Goal: Task Accomplishment & Management: Use online tool/utility

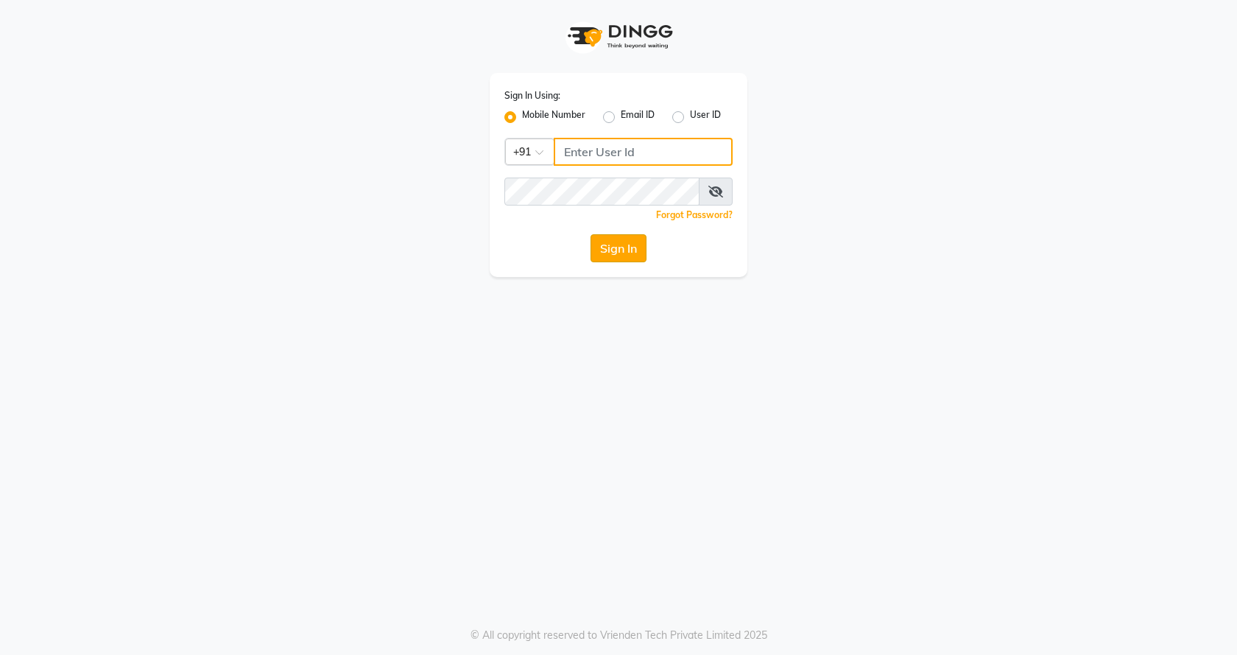
type input "1234789000"
click at [624, 249] on button "Sign In" at bounding box center [619, 248] width 56 height 28
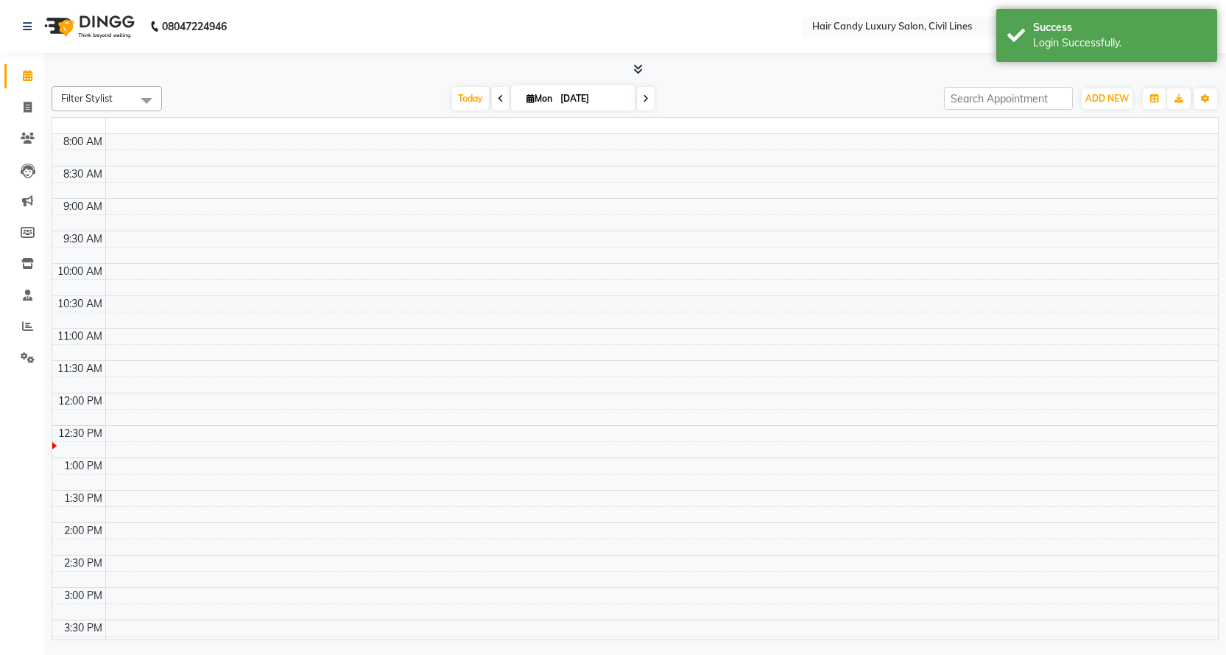
select select "en"
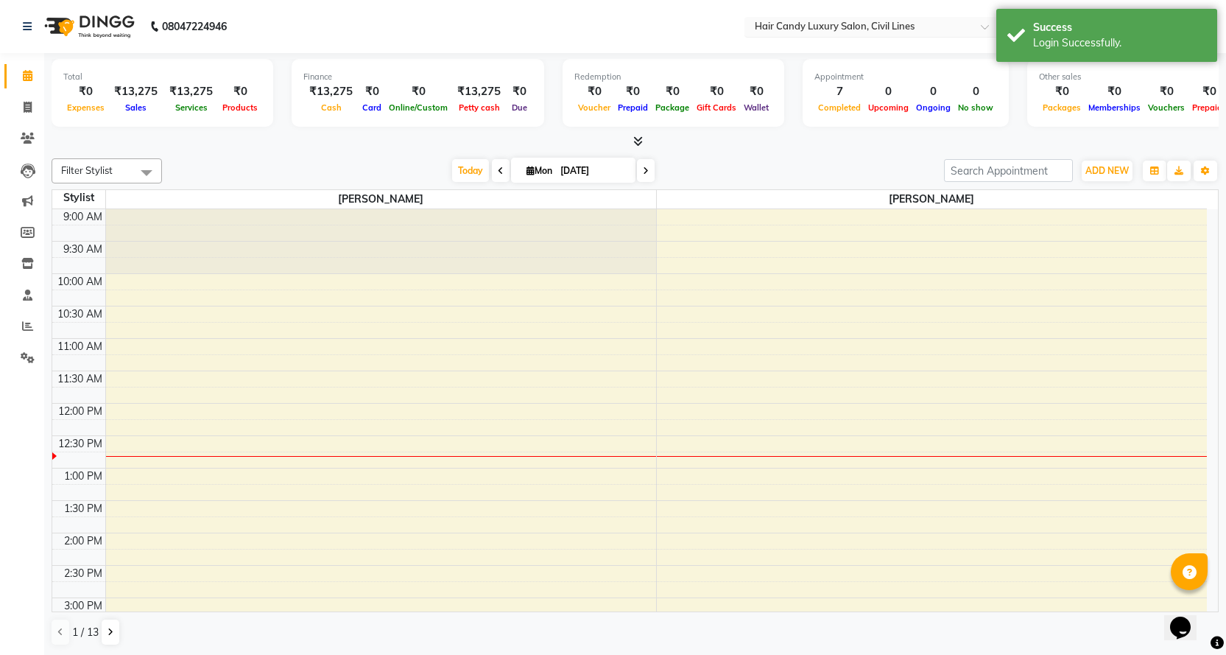
click at [865, 27] on input "text" at bounding box center [859, 28] width 214 height 15
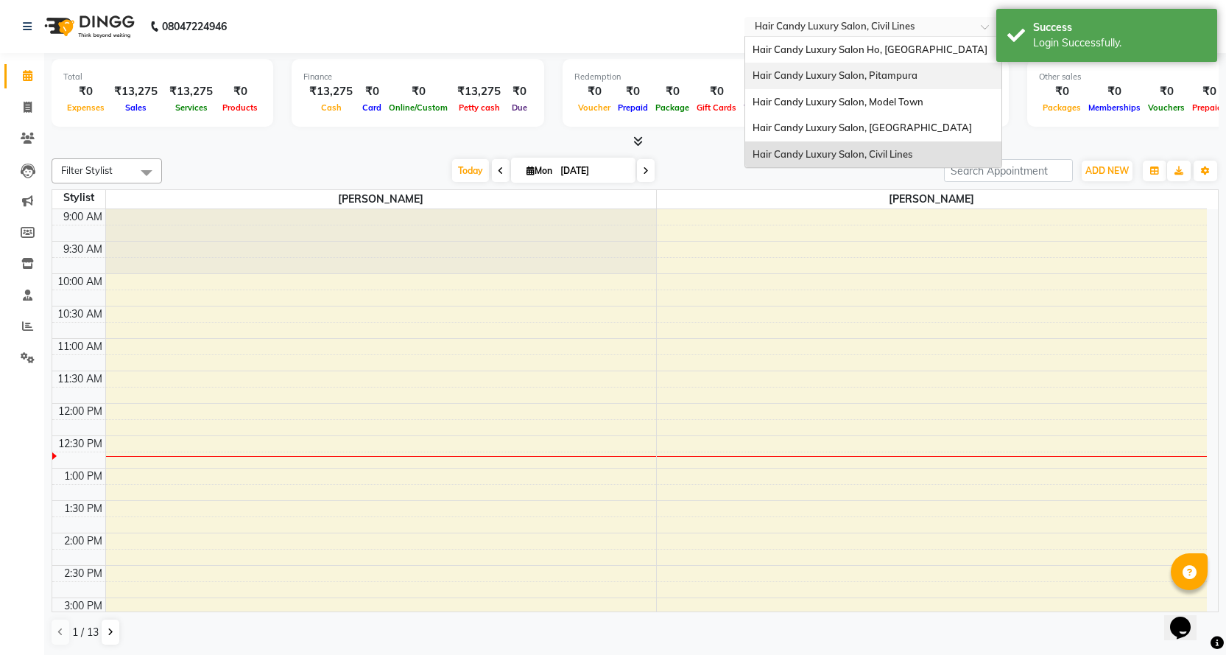
click at [844, 75] on span "Hair Candy Luxury Salon, Pitampura" at bounding box center [835, 75] width 165 height 12
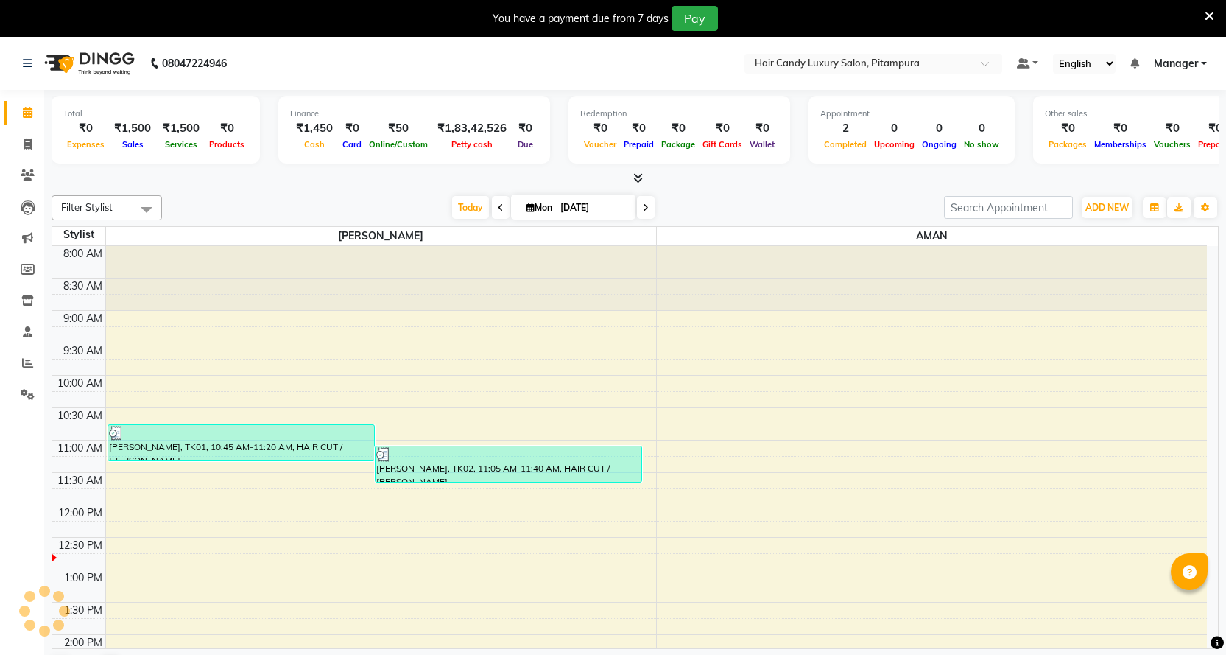
select select "en"
click at [23, 364] on icon at bounding box center [27, 362] width 11 height 11
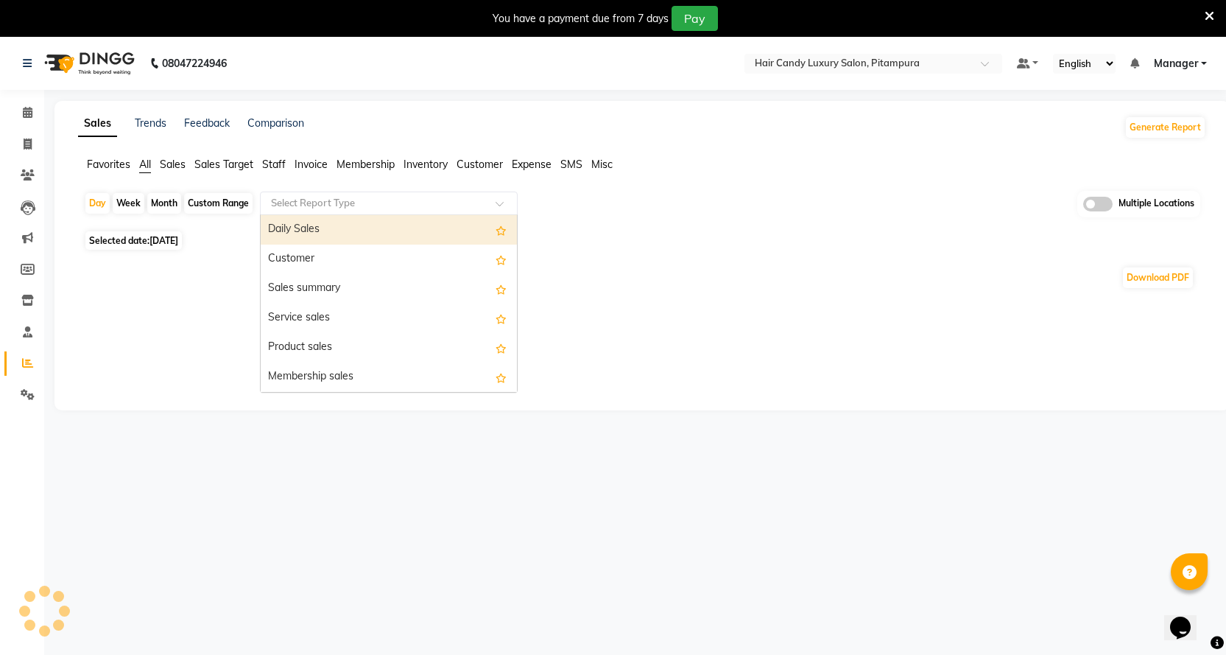
click at [361, 198] on input "text" at bounding box center [374, 203] width 212 height 15
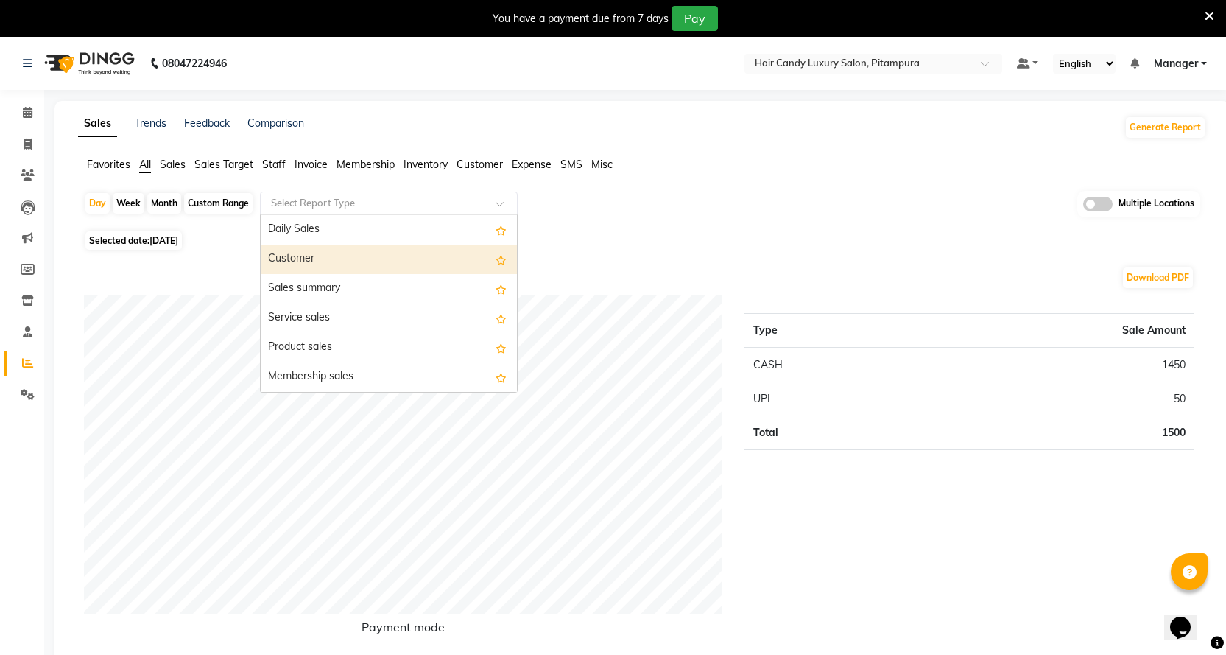
click at [350, 261] on div "Customer" at bounding box center [389, 258] width 256 height 29
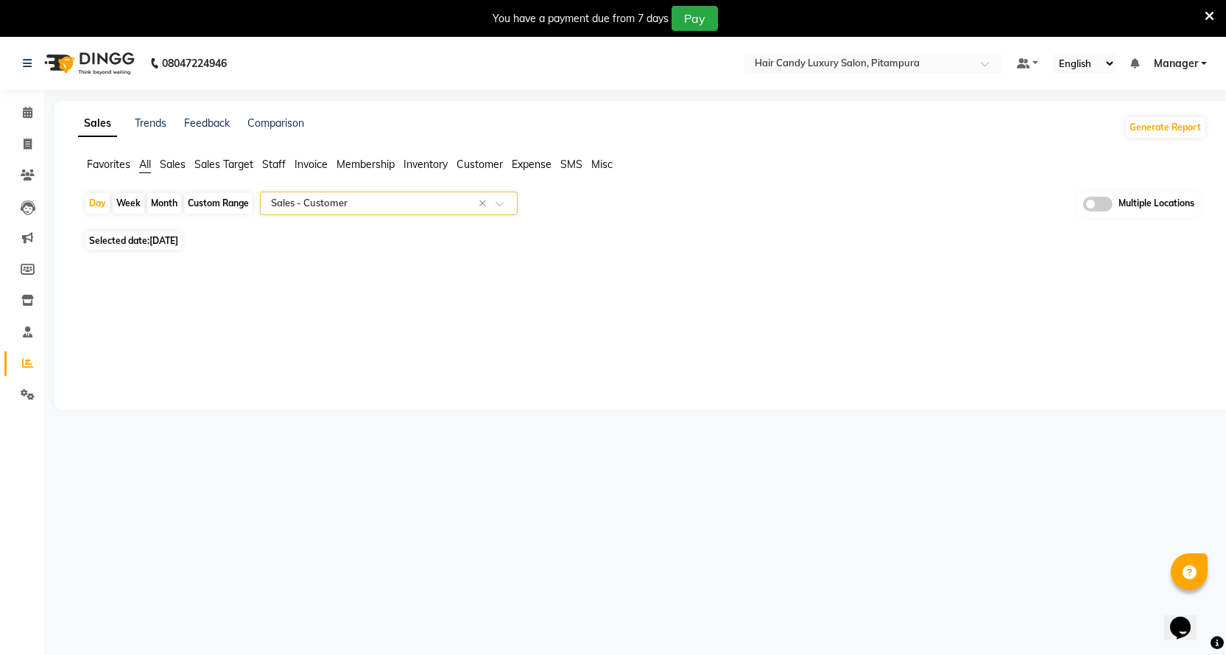
select select "filtered_report"
select select "csv"
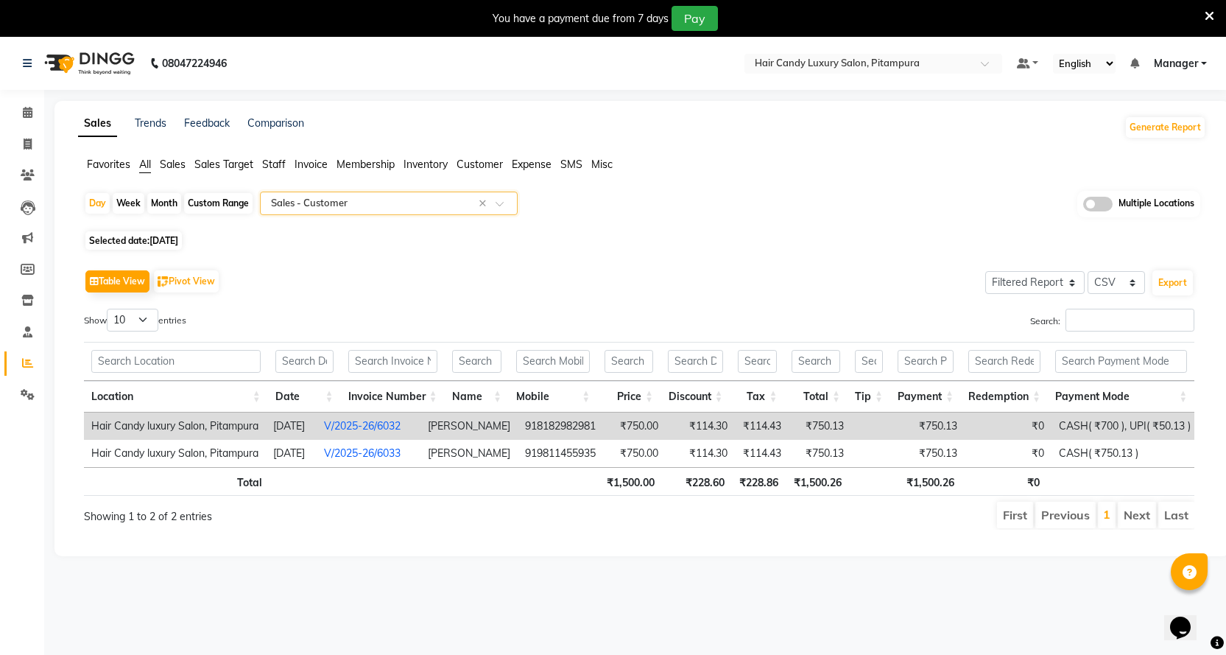
click at [320, 160] on span "Invoice" at bounding box center [311, 164] width 33 height 13
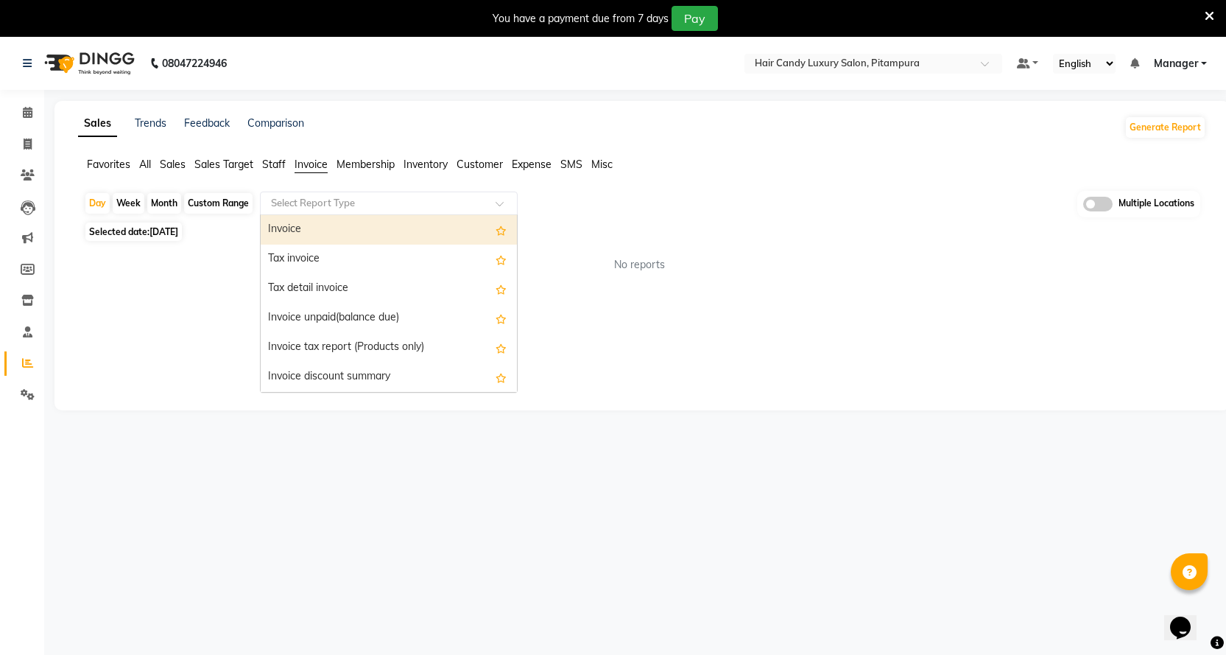
click at [329, 204] on input "text" at bounding box center [374, 203] width 212 height 15
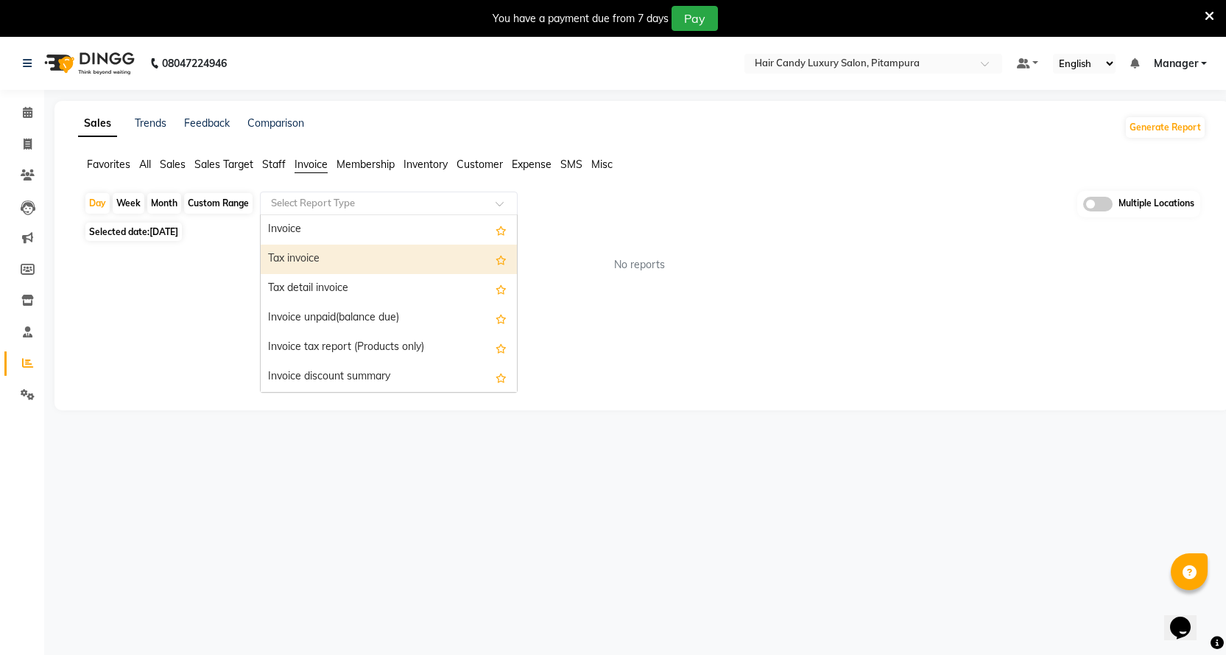
click at [322, 258] on div "Tax invoice" at bounding box center [389, 258] width 256 height 29
select select "filtered_report"
select select "csv"
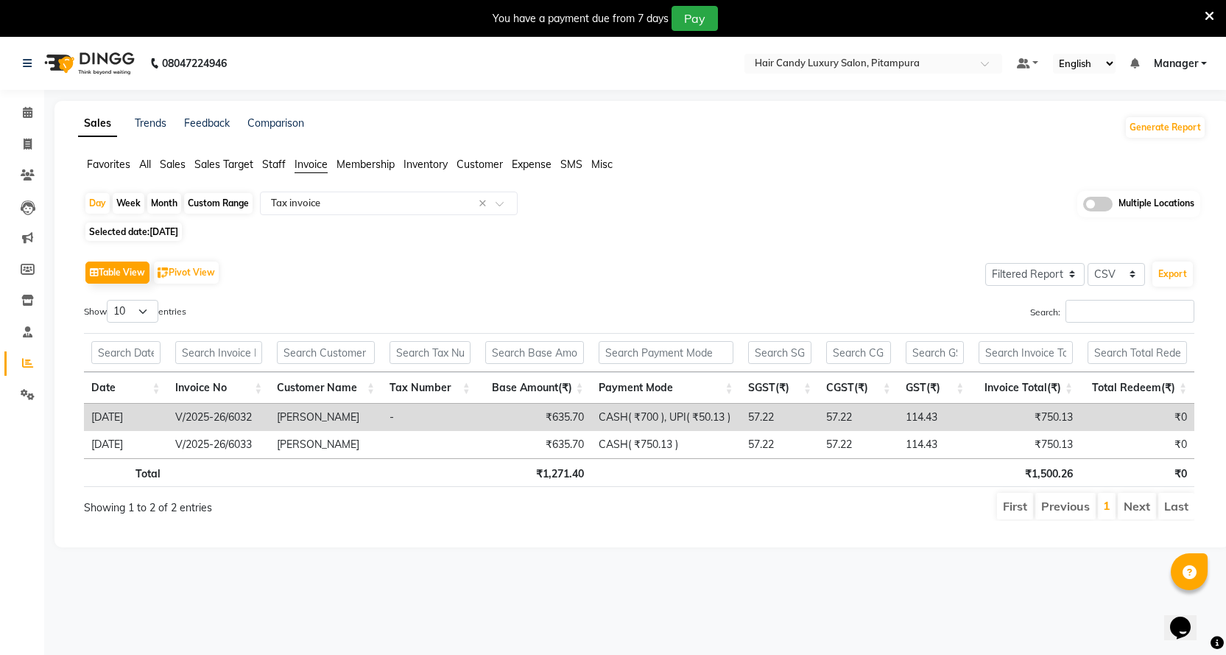
click at [213, 202] on div "Custom Range" at bounding box center [218, 203] width 68 height 21
select select "9"
select select "2025"
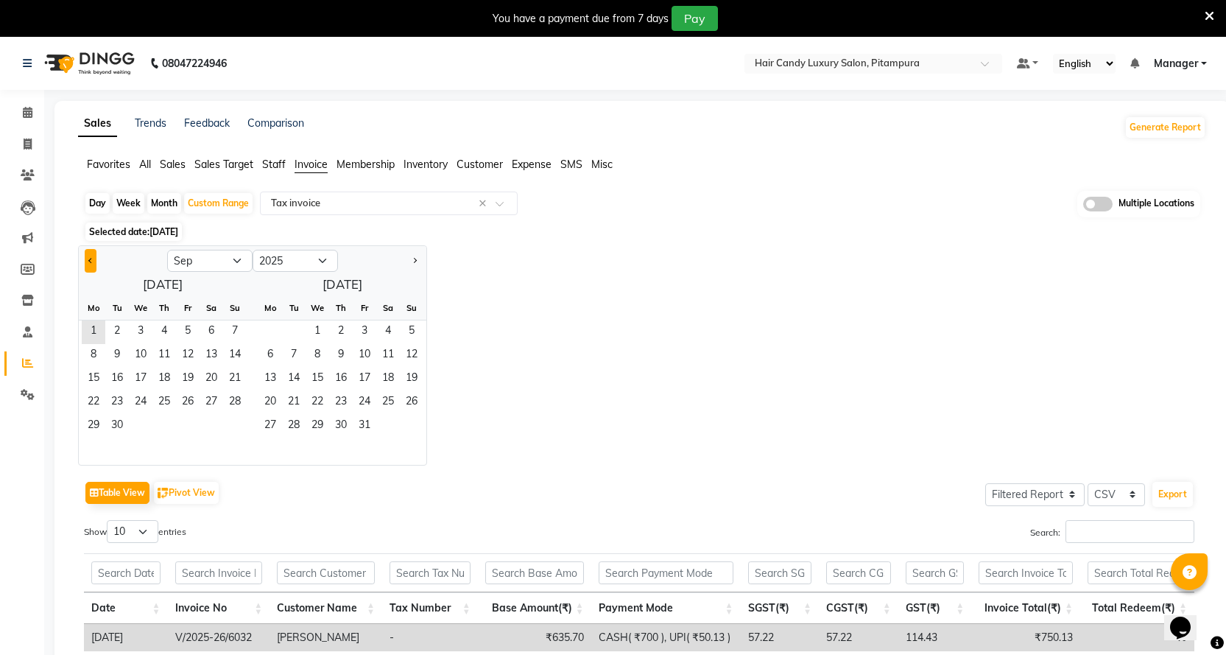
drag, startPoint x: 88, startPoint y: 258, endPoint x: 105, endPoint y: 286, distance: 33.3
click at [88, 258] on button "Previous month" at bounding box center [91, 261] width 12 height 24
select select "8"
click at [163, 429] on span "28" at bounding box center [164, 427] width 24 height 24
click at [235, 422] on span "31" at bounding box center [235, 427] width 24 height 24
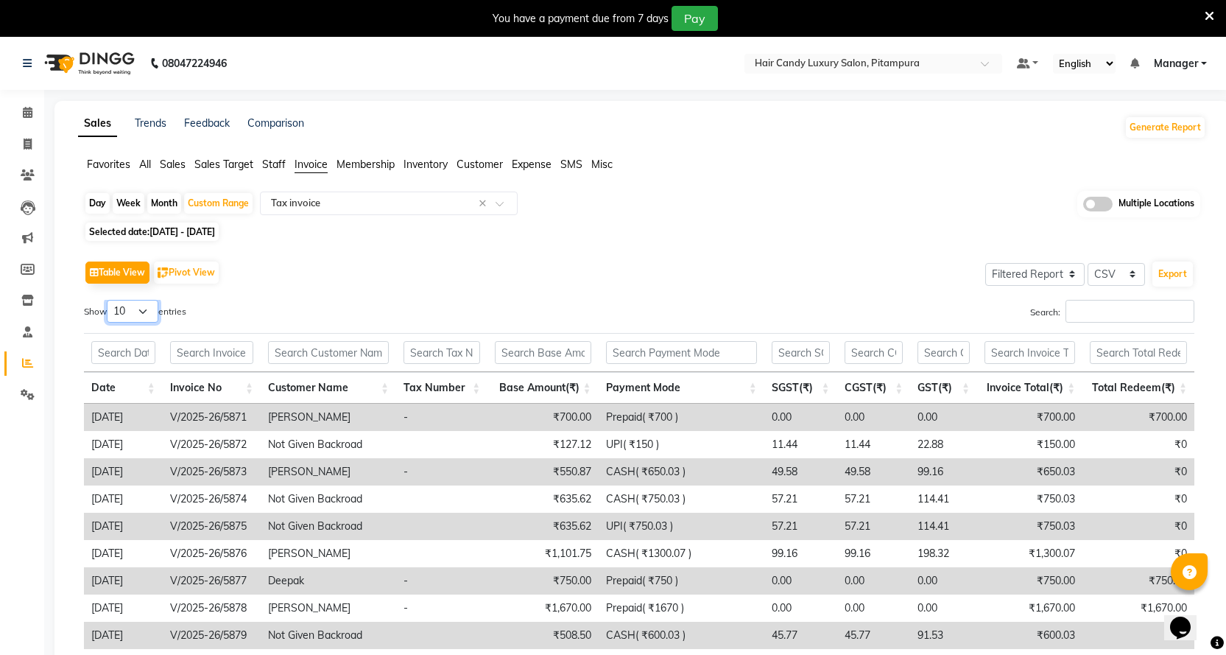
click at [147, 307] on select "10 25 50 100" at bounding box center [133, 311] width 52 height 23
select select "100"
click at [109, 300] on select "10 25 50 100" at bounding box center [133, 311] width 52 height 23
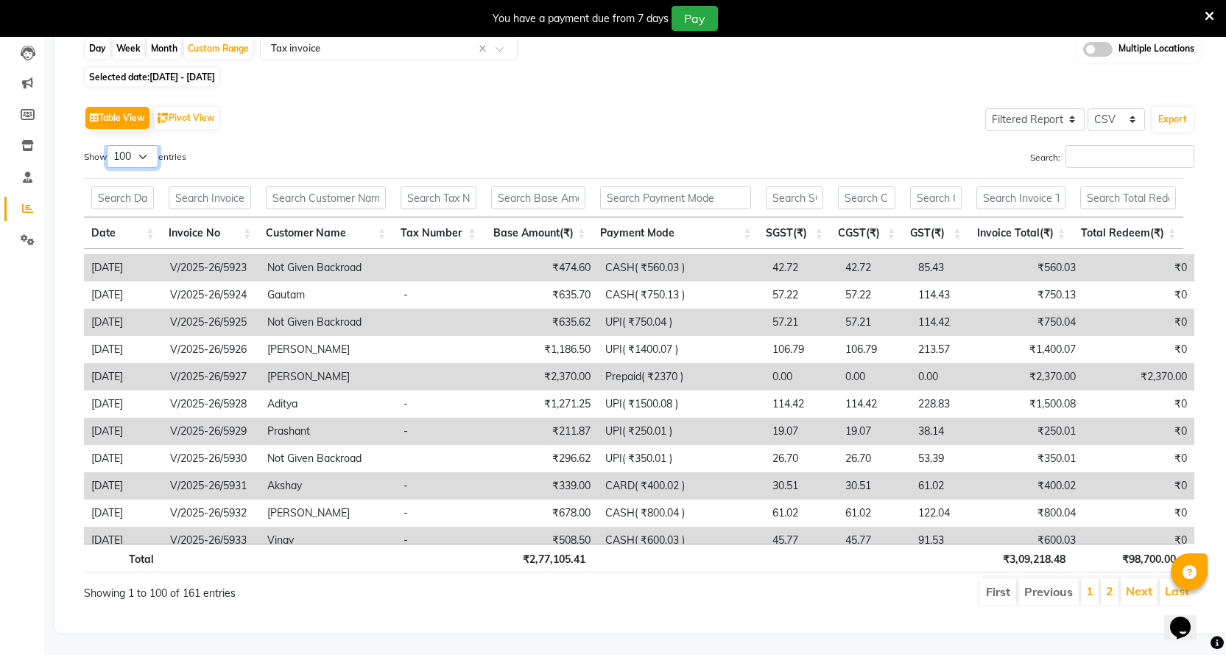
scroll to position [1399, 0]
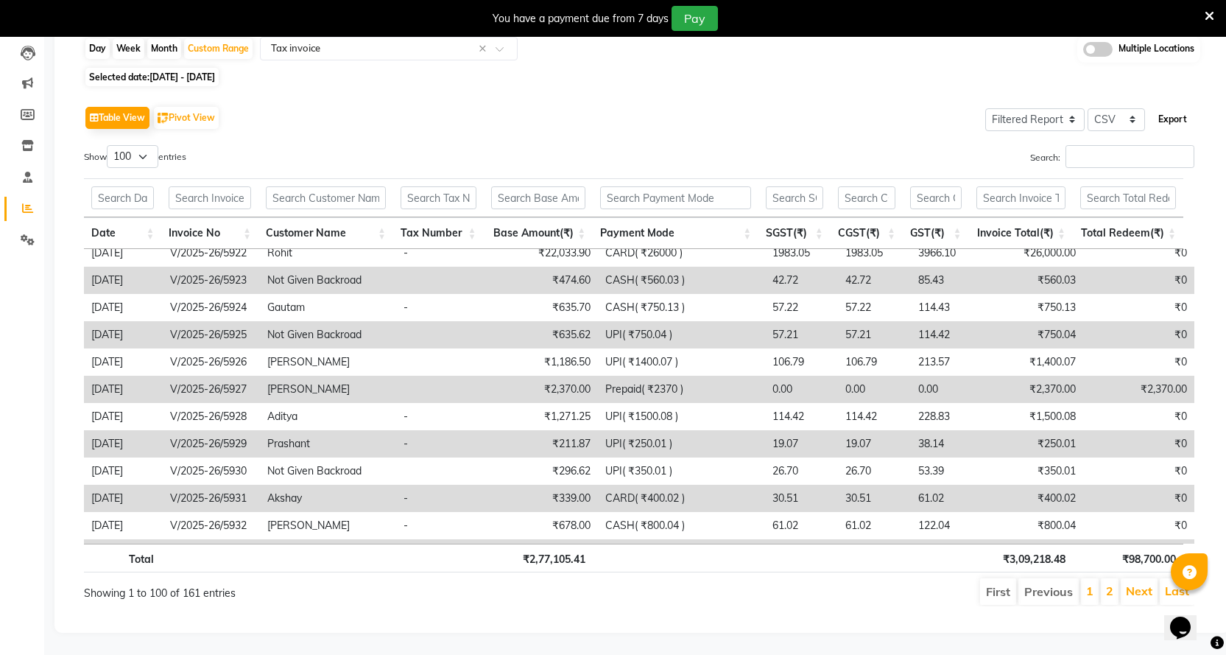
click at [1163, 107] on button "Export" at bounding box center [1172, 119] width 40 height 25
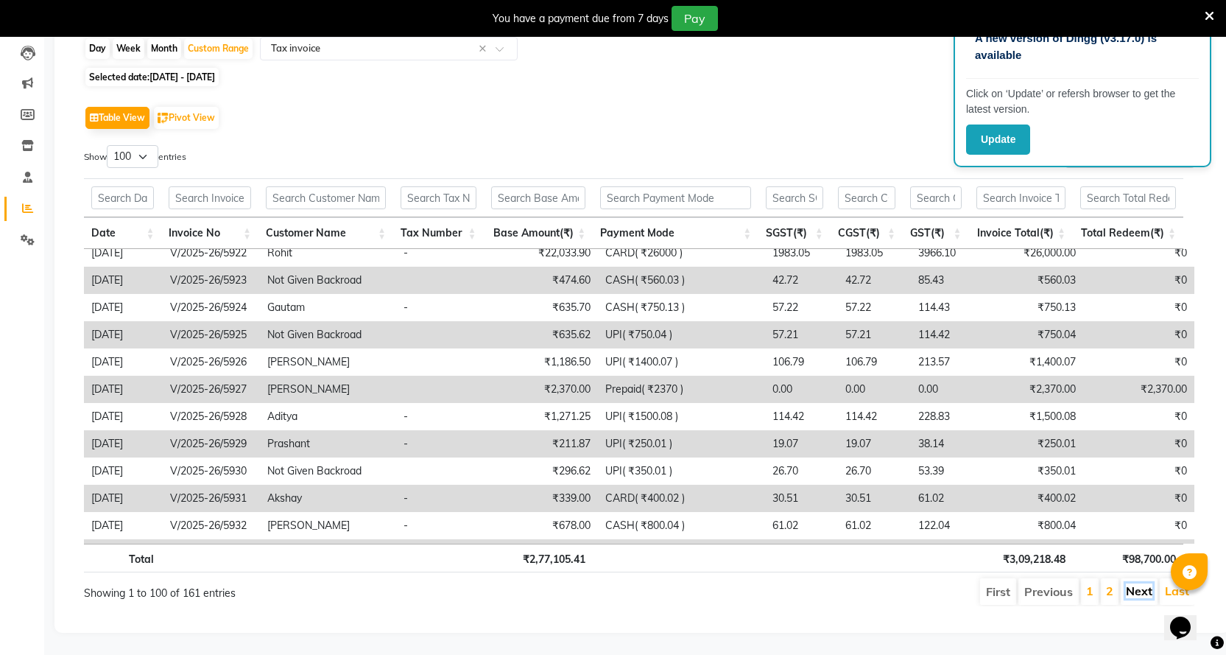
click at [1143, 583] on link "Next" at bounding box center [1139, 590] width 27 height 15
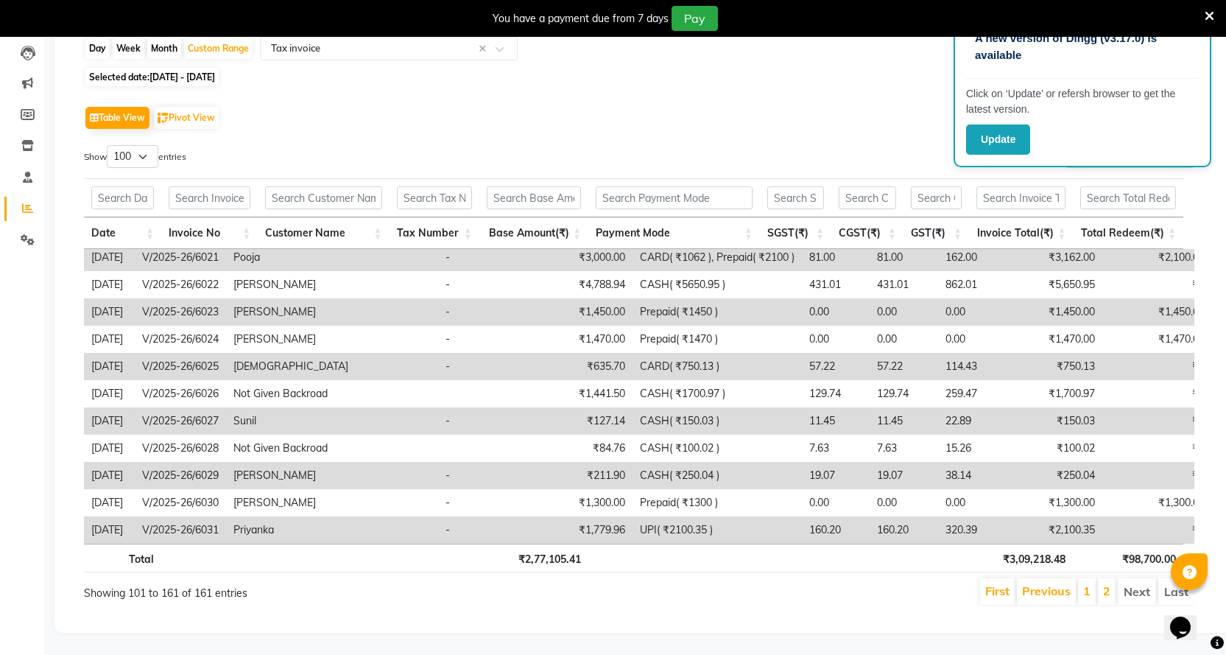
scroll to position [0, 11]
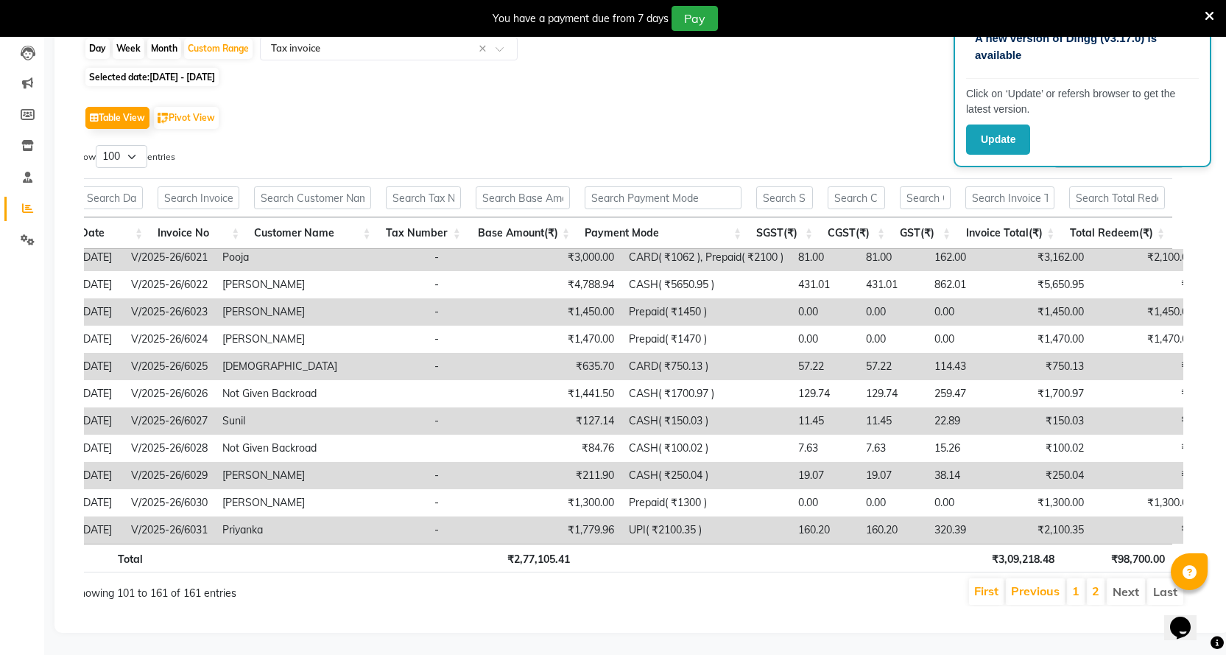
drag, startPoint x: 91, startPoint y: 250, endPoint x: 1200, endPoint y: 517, distance: 1141.4
click at [1200, 517] on div "Table View Pivot View Select Full Report Filtered Report Select CSV PDF Export …" at bounding box center [639, 354] width 1134 height 527
copy table "Date Invoice No Customer Name Tax Number Base Amount(₹) Payment Mode SGST(₹) CG…"
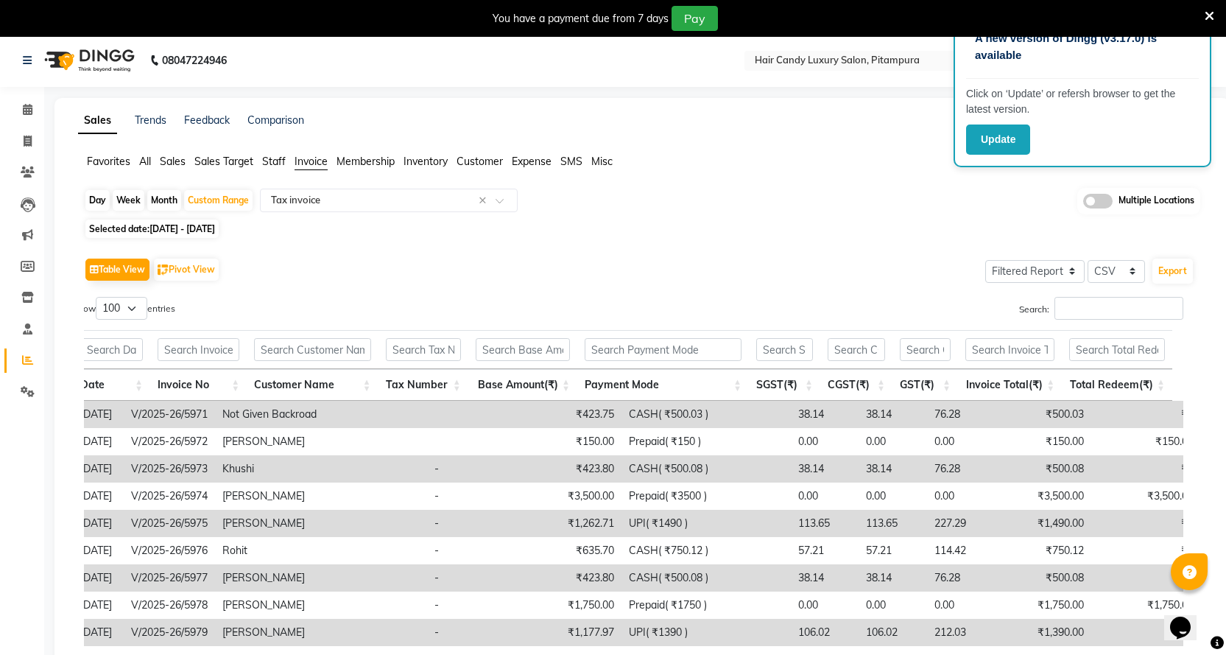
scroll to position [0, 0]
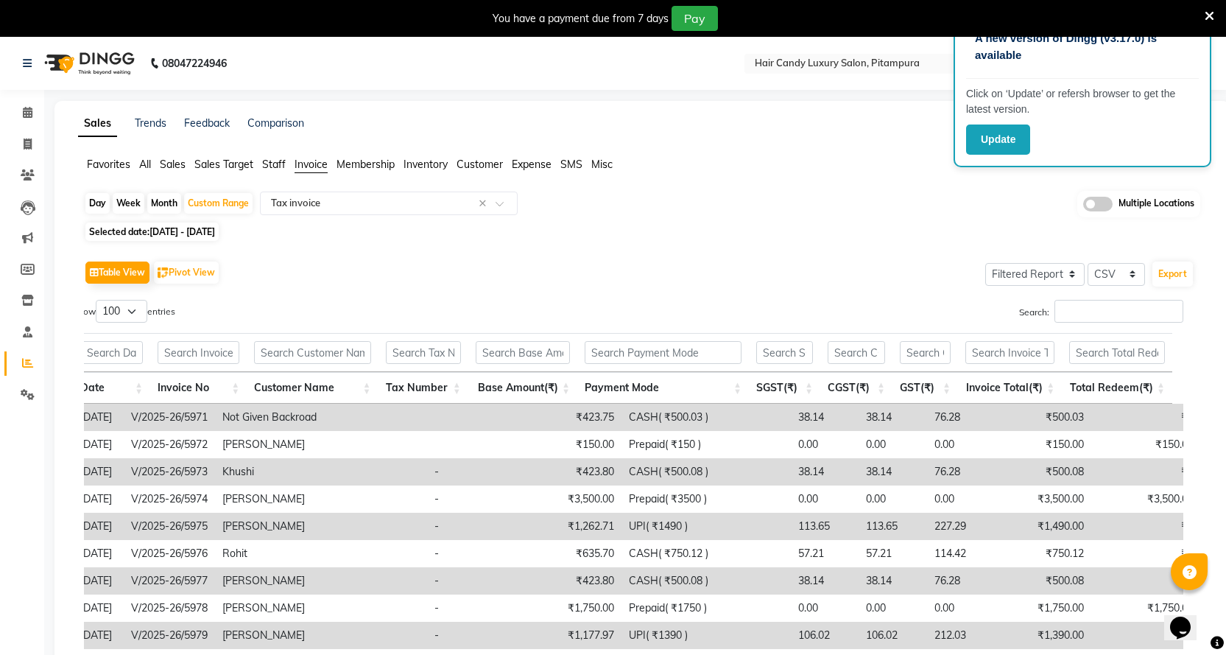
click at [1210, 13] on icon at bounding box center [1210, 16] width 10 height 13
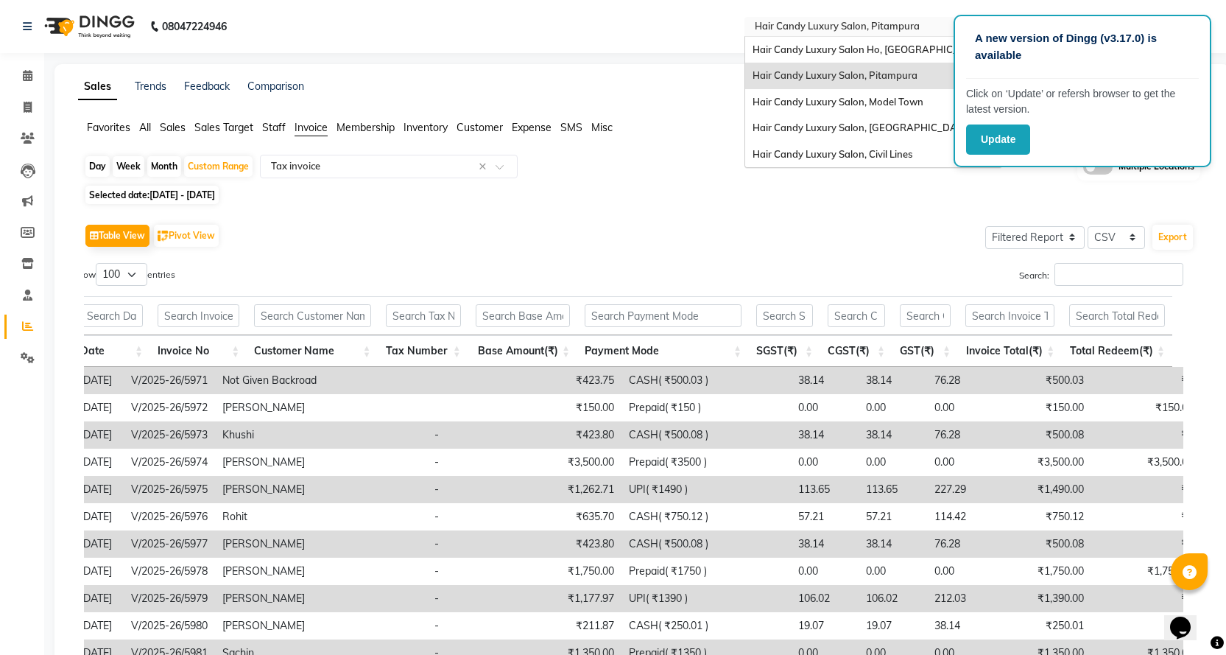
click at [867, 22] on input "text" at bounding box center [859, 28] width 214 height 15
click at [870, 99] on span "Hair Candy Luxury Salon, Model Town" at bounding box center [838, 102] width 171 height 12
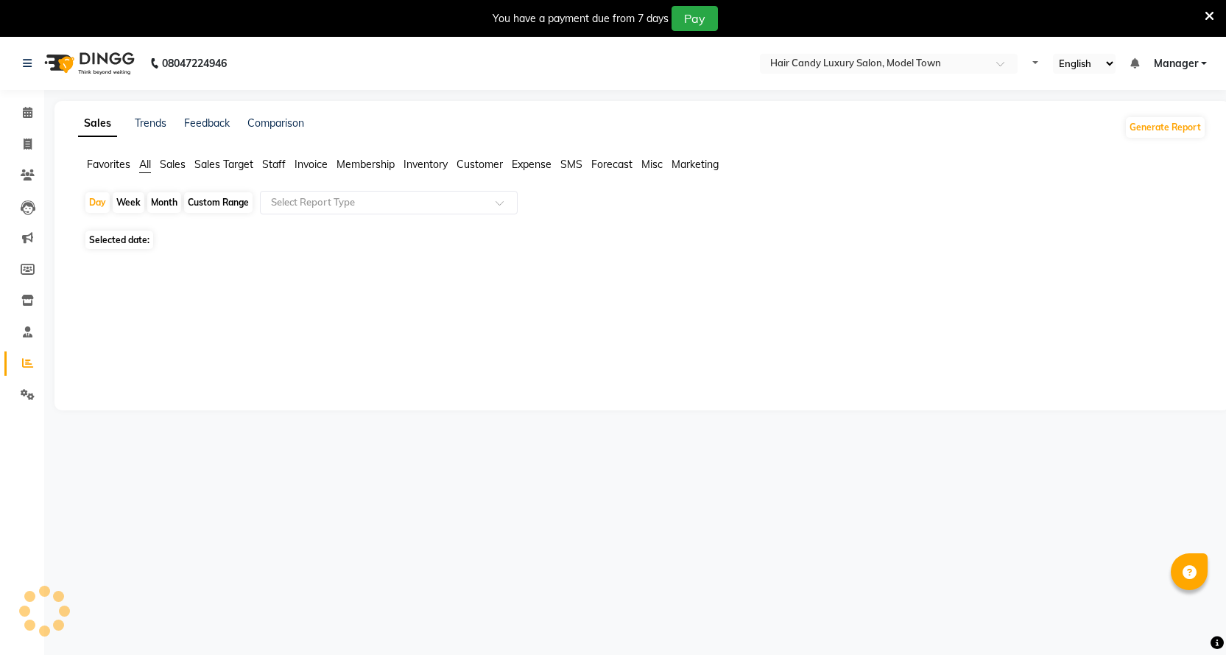
select select "en"
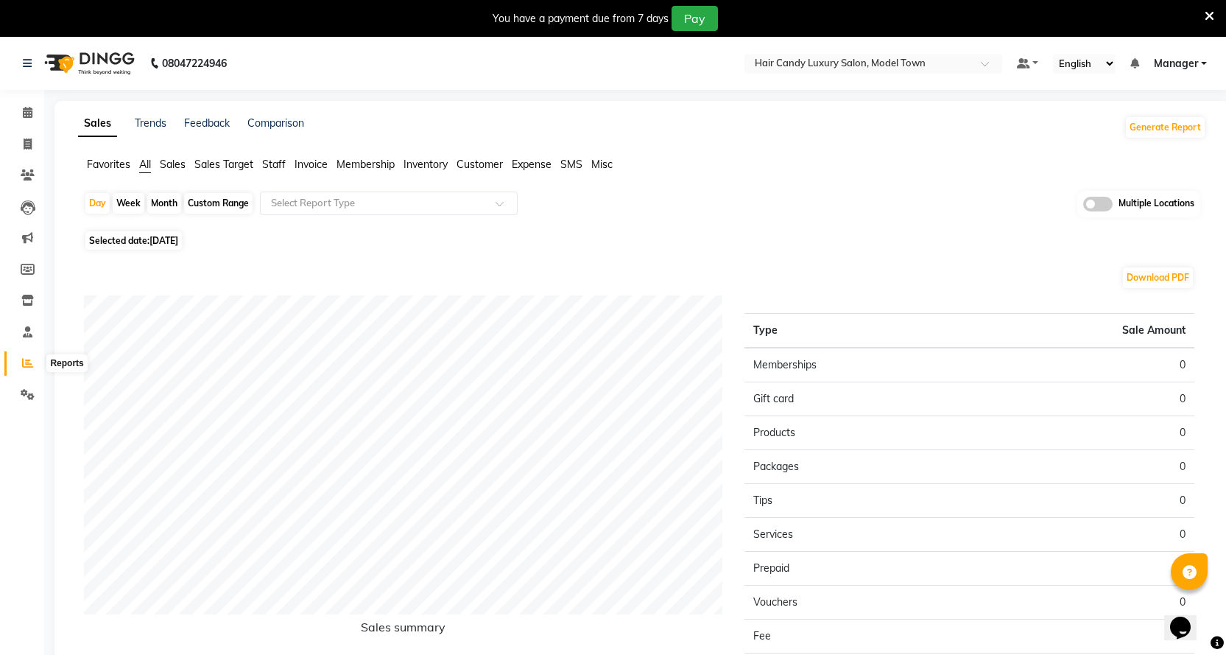
click at [21, 363] on span at bounding box center [28, 363] width 26 height 17
click at [318, 165] on span "Invoice" at bounding box center [311, 164] width 33 height 13
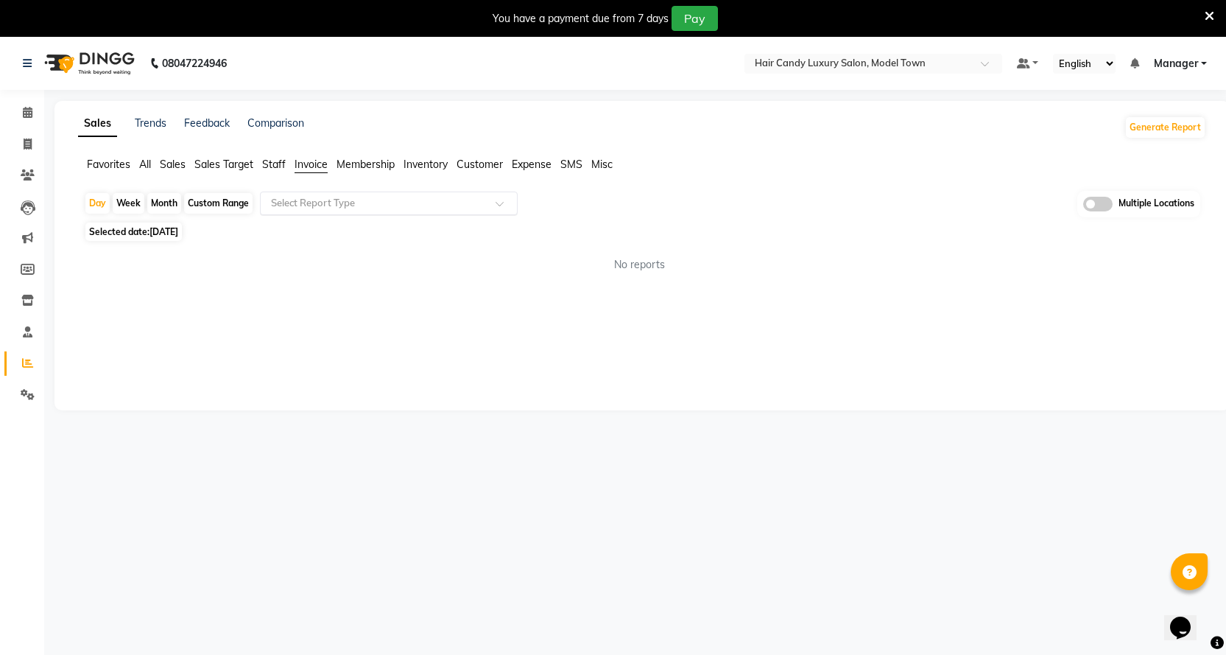
click at [323, 203] on input "text" at bounding box center [374, 203] width 212 height 15
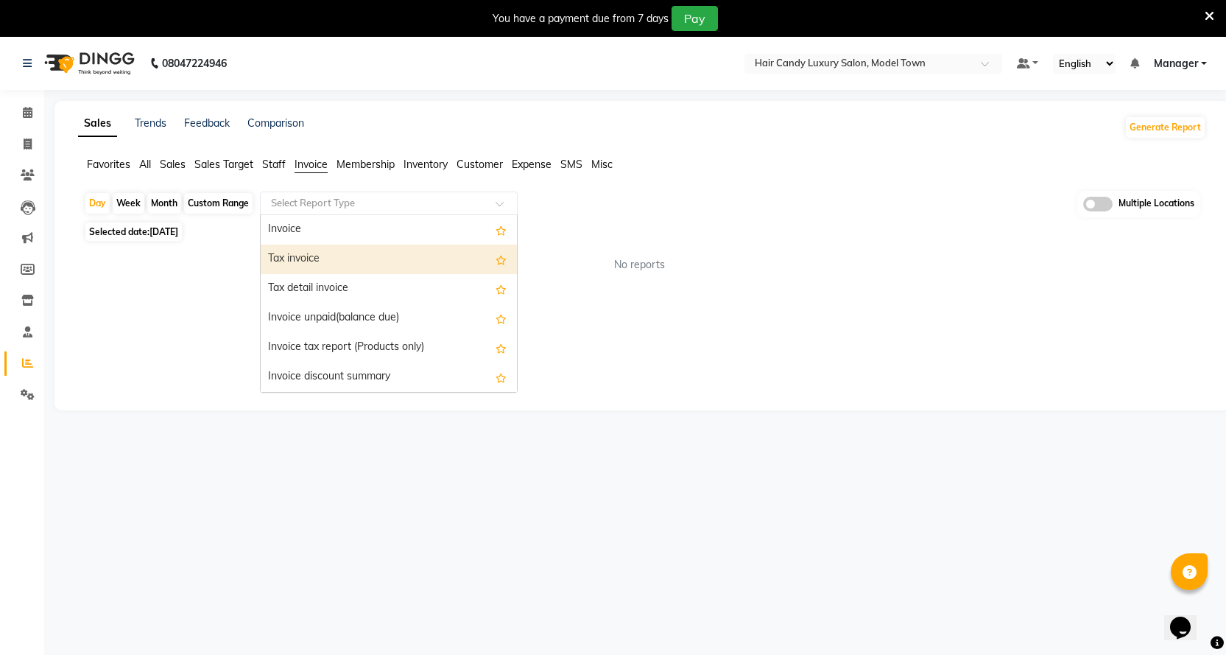
click at [311, 256] on div "Tax invoice" at bounding box center [389, 258] width 256 height 29
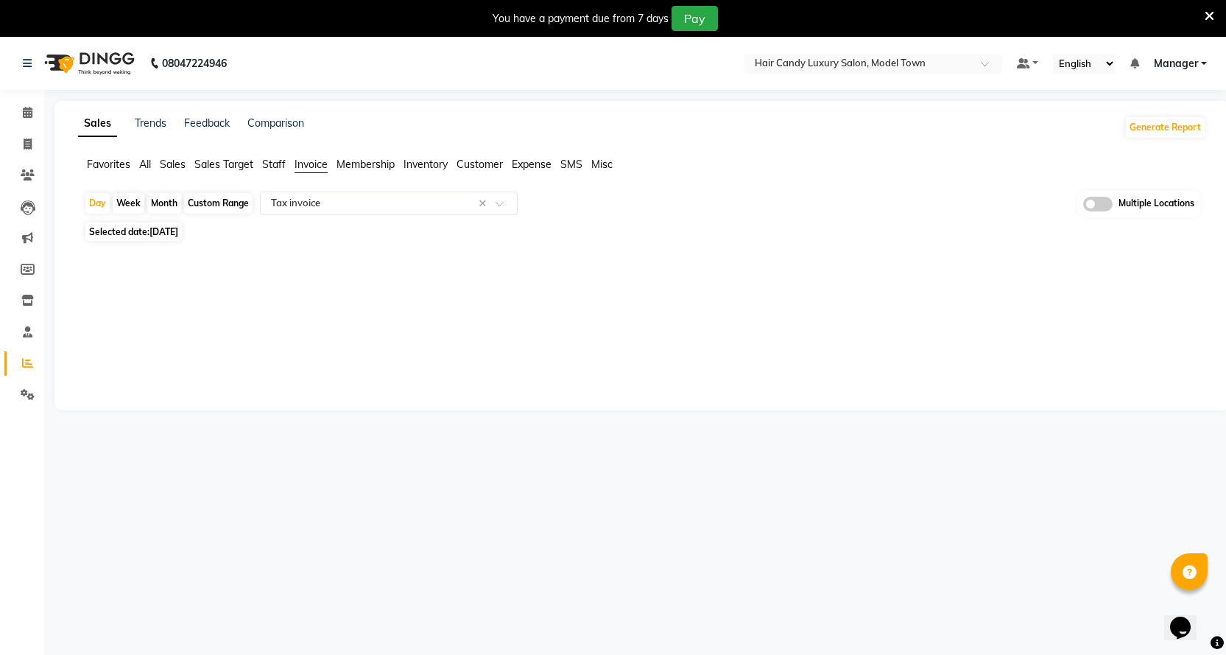
click at [212, 200] on div "Custom Range" at bounding box center [218, 203] width 68 height 21
select select "9"
select select "2025"
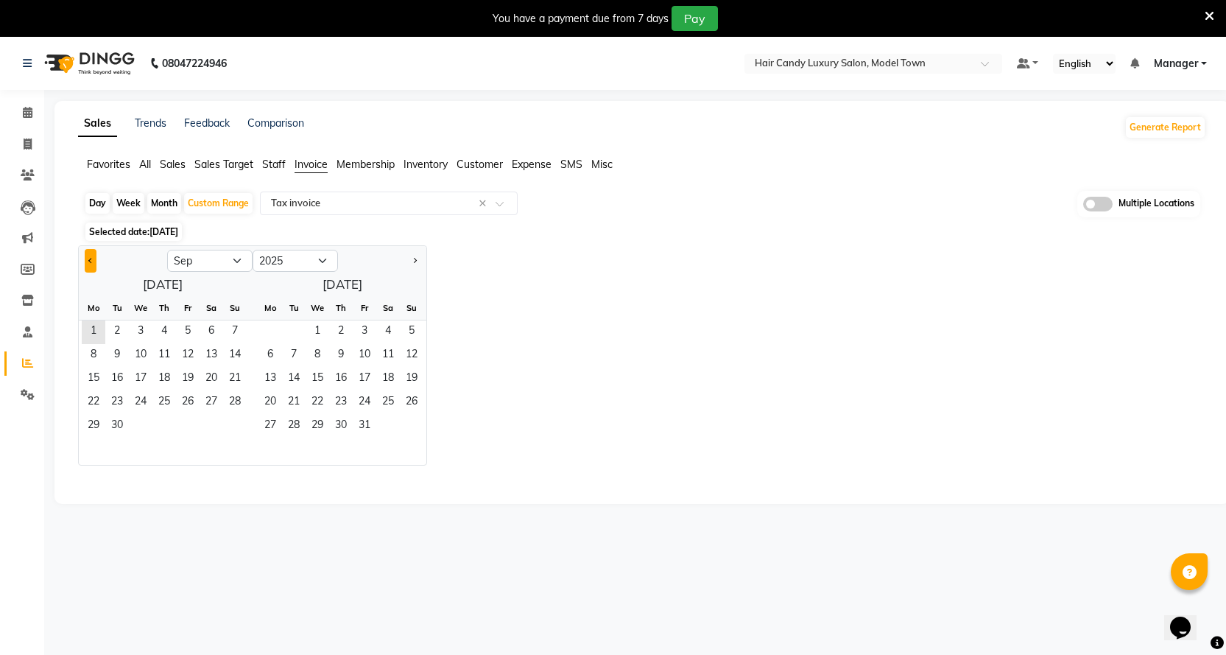
click at [90, 261] on span "Previous month" at bounding box center [90, 259] width 5 height 5
select select "8"
click at [163, 422] on span "28" at bounding box center [164, 427] width 24 height 24
click at [228, 422] on span "31" at bounding box center [235, 427] width 24 height 24
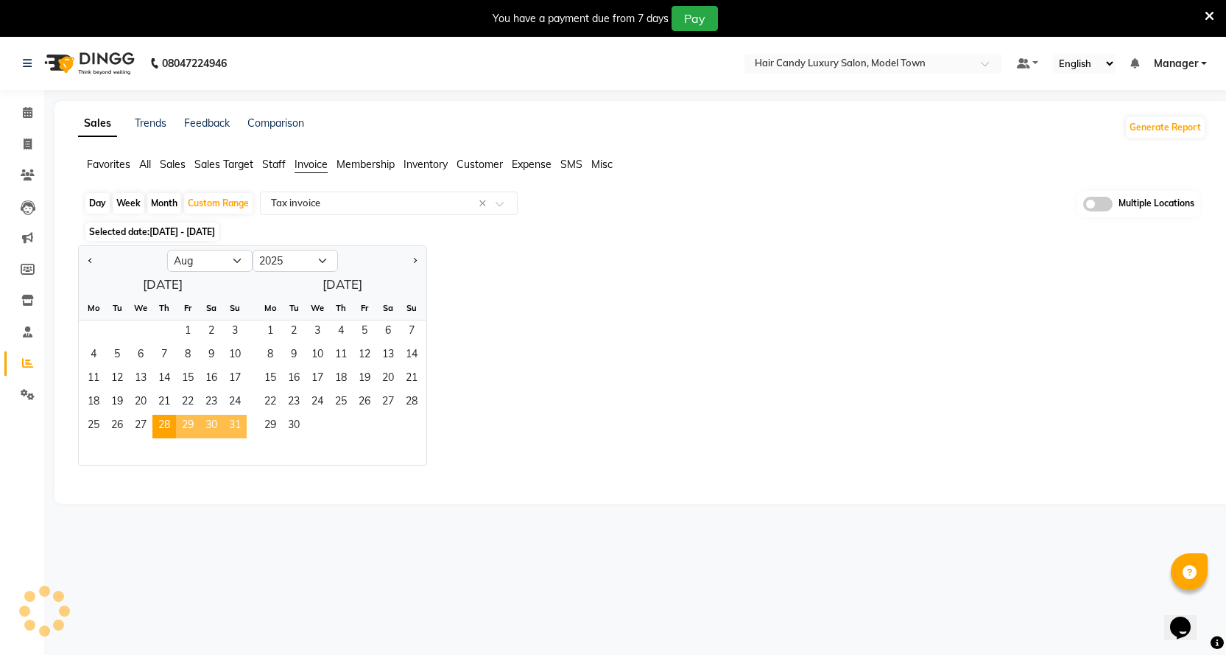
select select "filtered_report"
select select "csv"
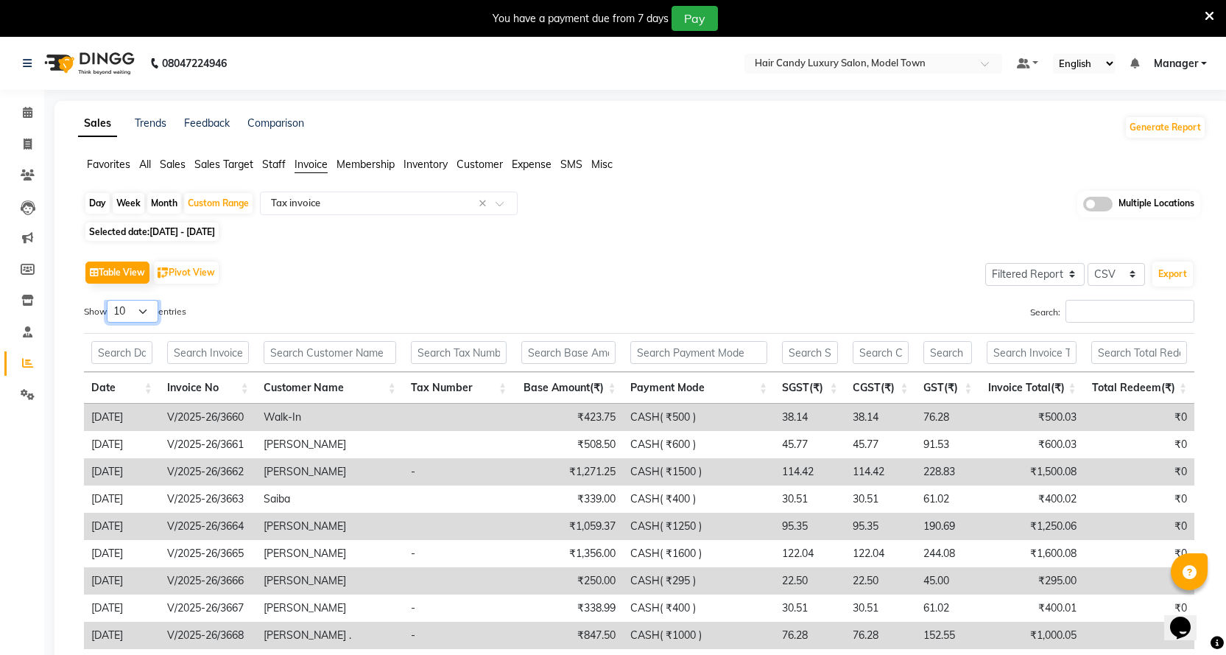
click at [147, 311] on select "10 25 50 100" at bounding box center [133, 311] width 52 height 23
select select "100"
click at [109, 300] on select "10 25 50 100" at bounding box center [133, 311] width 52 height 23
drag, startPoint x: 1163, startPoint y: 270, endPoint x: 1155, endPoint y: 272, distance: 7.7
click at [1163, 272] on button "Export" at bounding box center [1172, 273] width 40 height 25
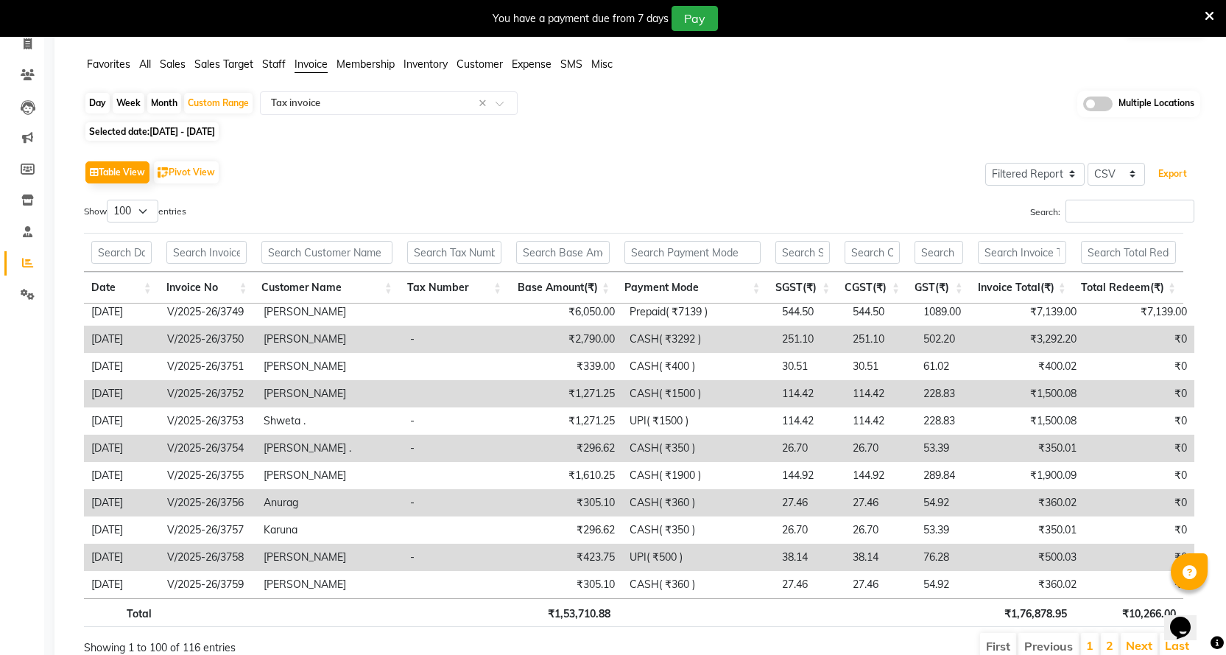
scroll to position [166, 0]
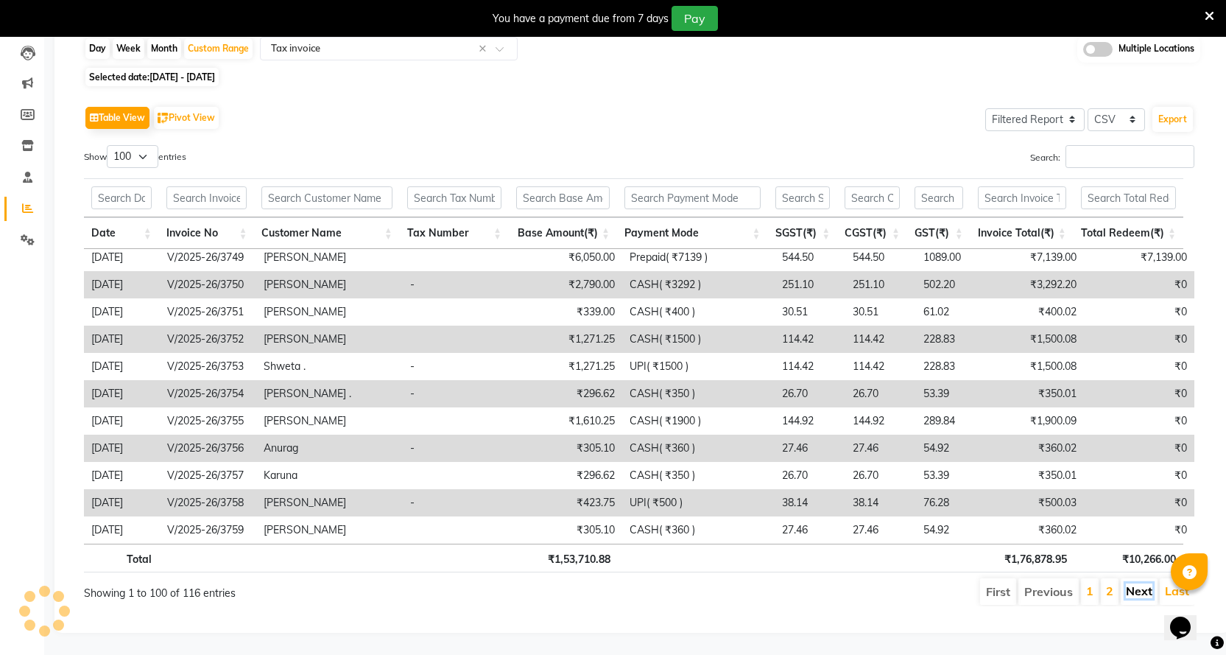
click at [1144, 583] on link "Next" at bounding box center [1139, 590] width 27 height 15
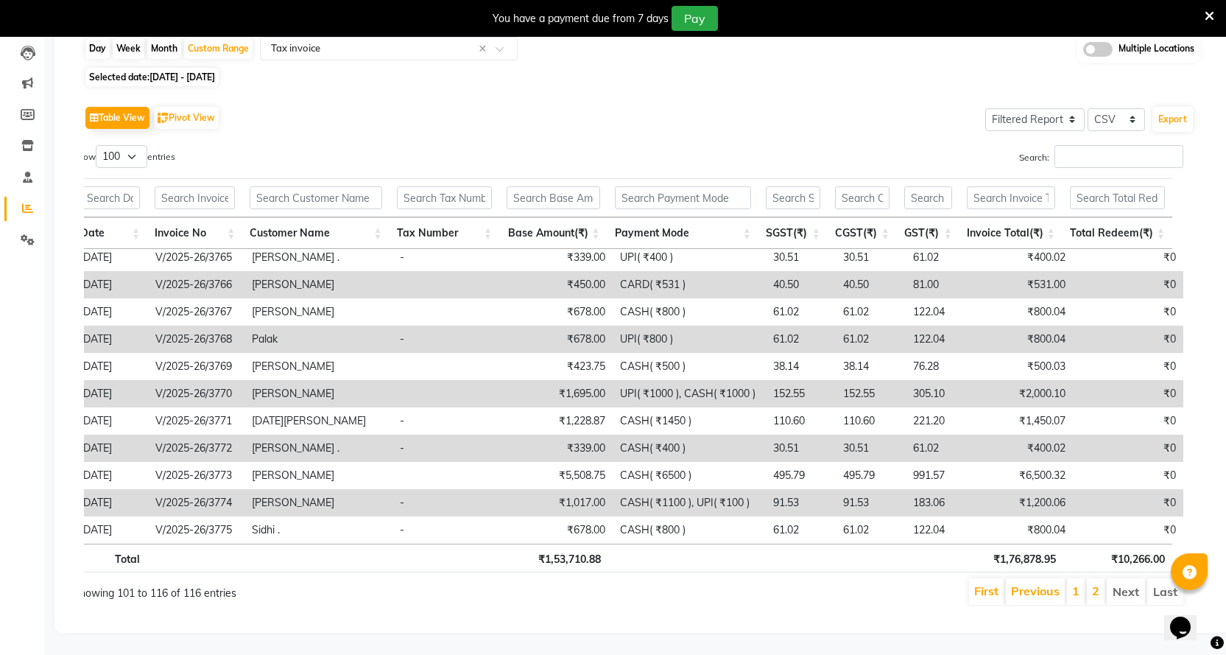
drag, startPoint x: 89, startPoint y: 413, endPoint x: 1201, endPoint y: 490, distance: 1114.5
click at [1201, 490] on div "Table View Pivot View Select Full Report Filtered Report Select CSV PDF Export …" at bounding box center [639, 354] width 1134 height 527
copy table "Date Invoice No Customer Name Tax Number Base Amount(₹) Payment Mode SGST(₹) CG…"
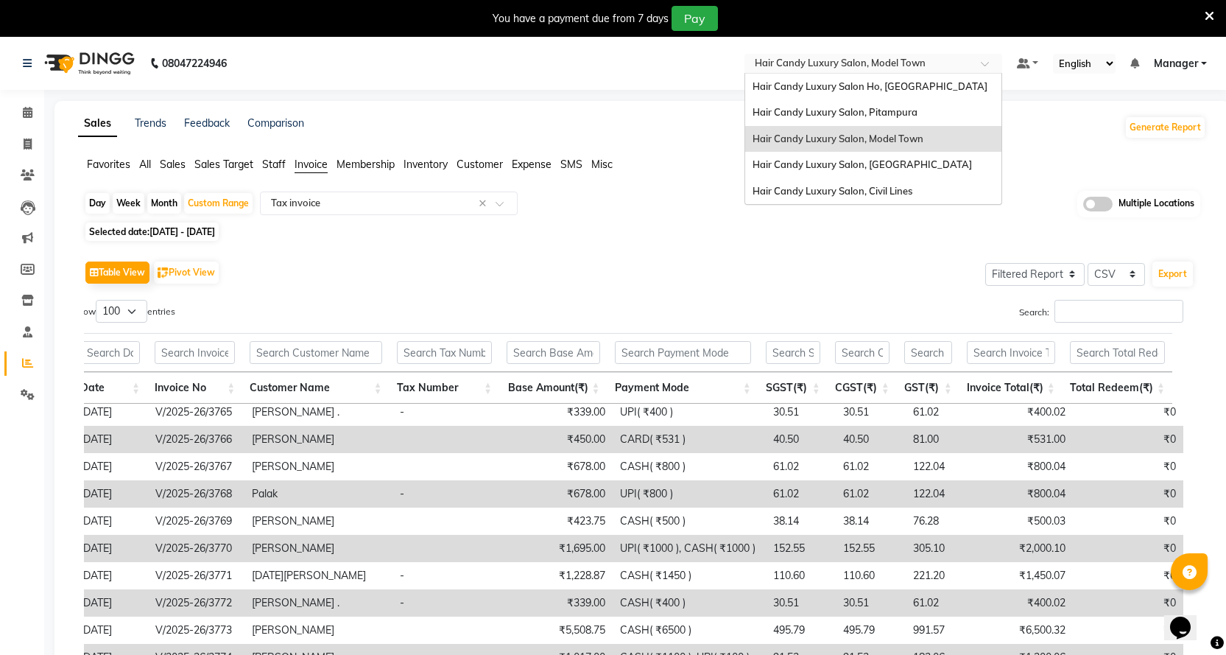
click at [914, 62] on input "text" at bounding box center [859, 64] width 214 height 15
click at [890, 165] on span "Hair Candy Luxury Salon, Greater Kailash" at bounding box center [862, 164] width 219 height 12
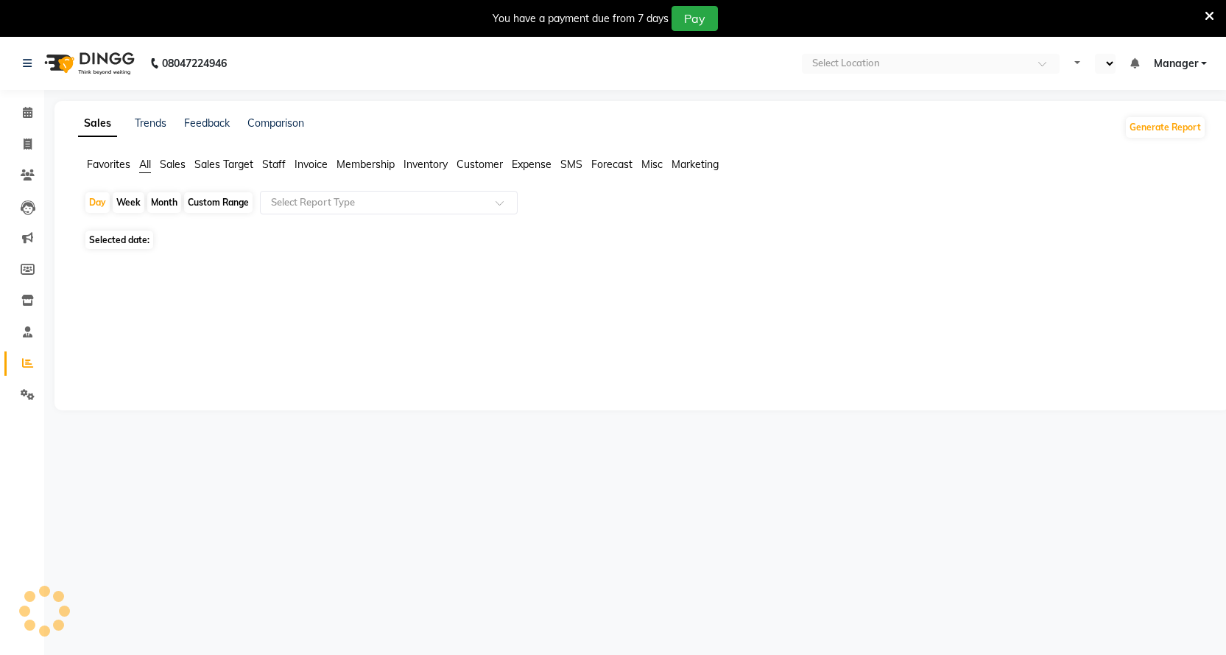
select select "en"
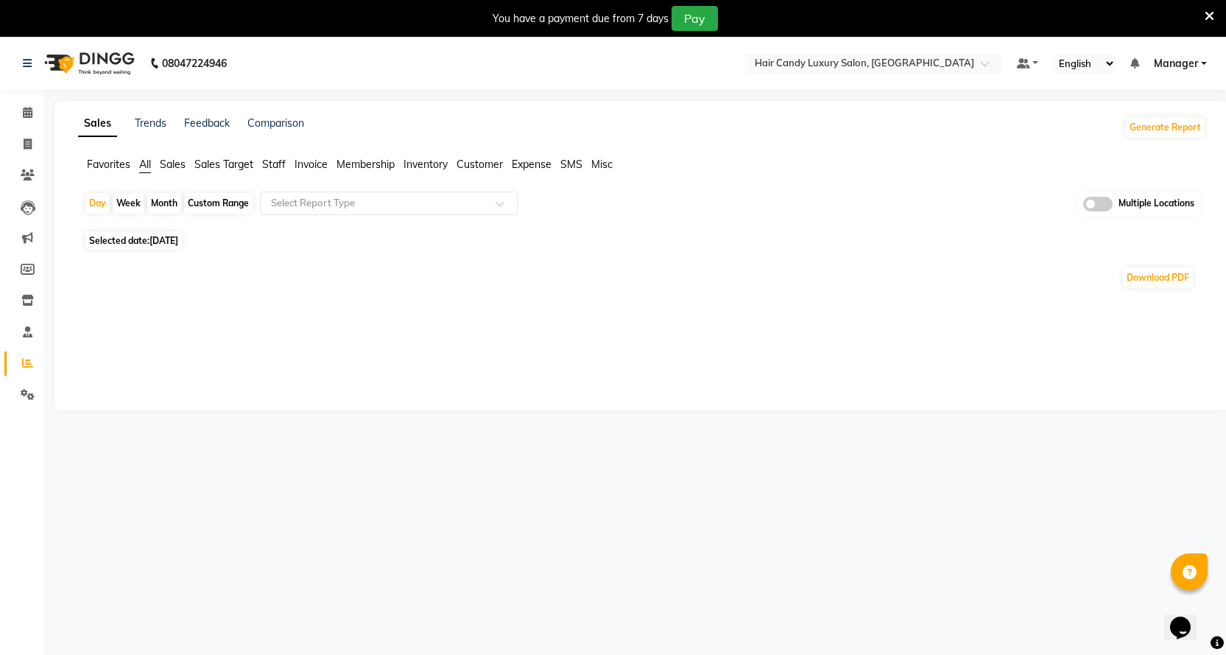
click at [314, 164] on span "Invoice" at bounding box center [311, 164] width 33 height 13
click at [316, 200] on input "text" at bounding box center [374, 203] width 212 height 15
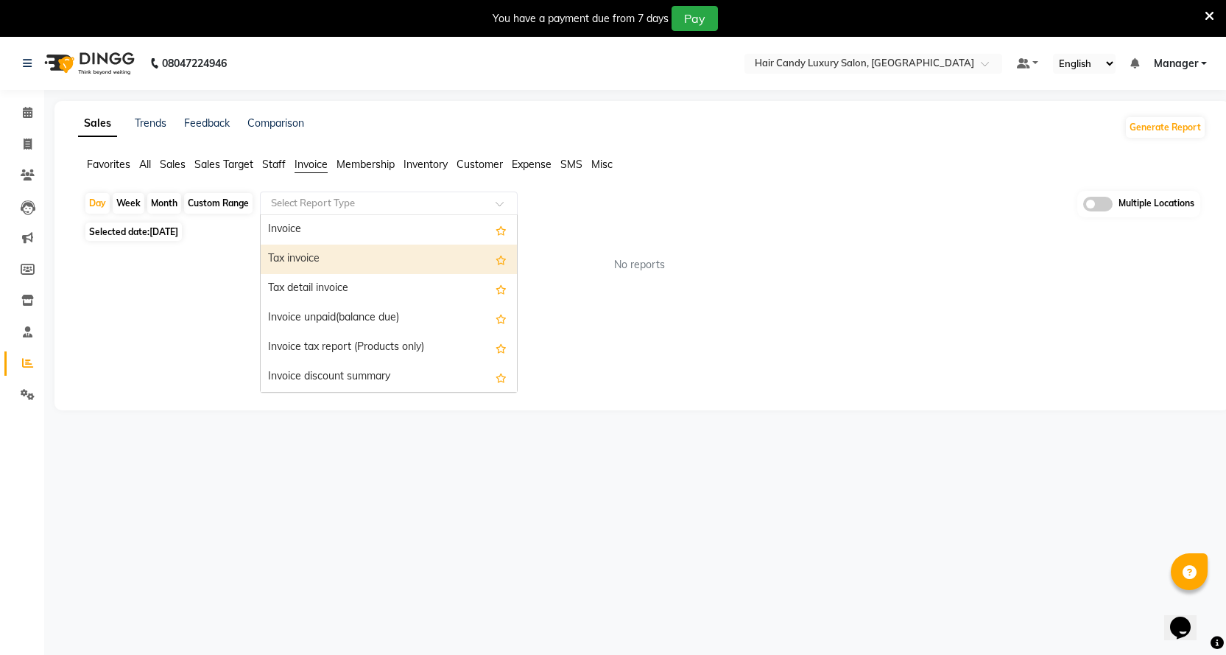
click at [317, 253] on div "Tax invoice" at bounding box center [389, 258] width 256 height 29
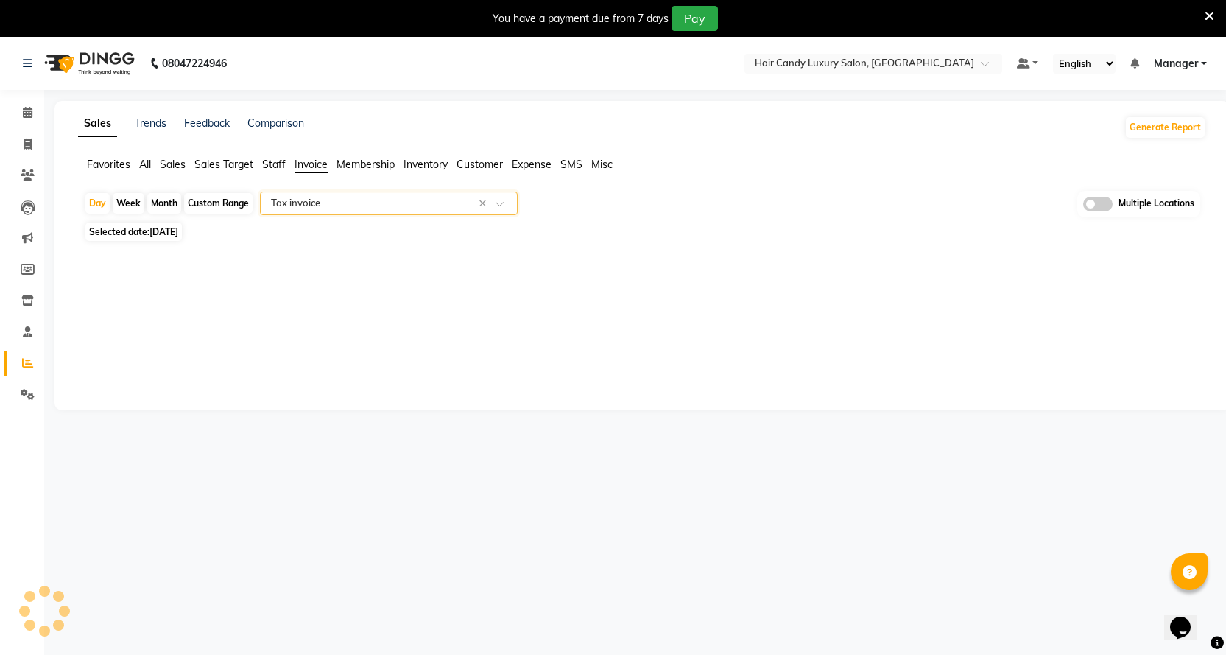
select select "full_report"
select select "csv"
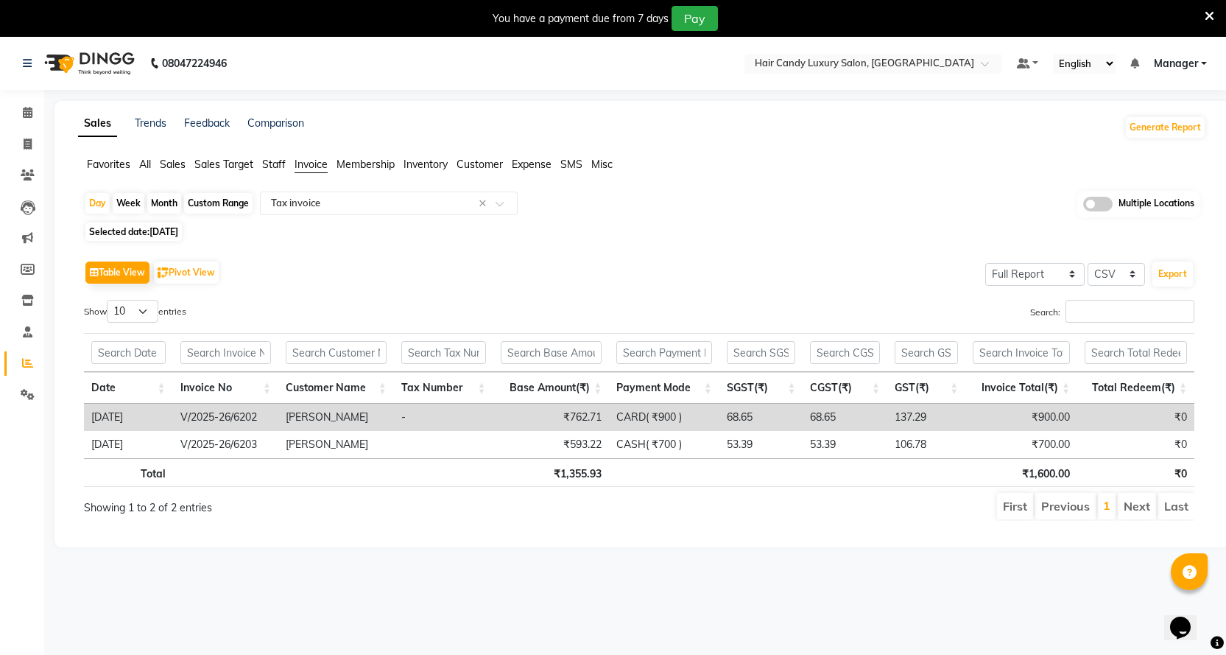
click at [203, 201] on div "Custom Range" at bounding box center [218, 203] width 68 height 21
select select "9"
select select "2025"
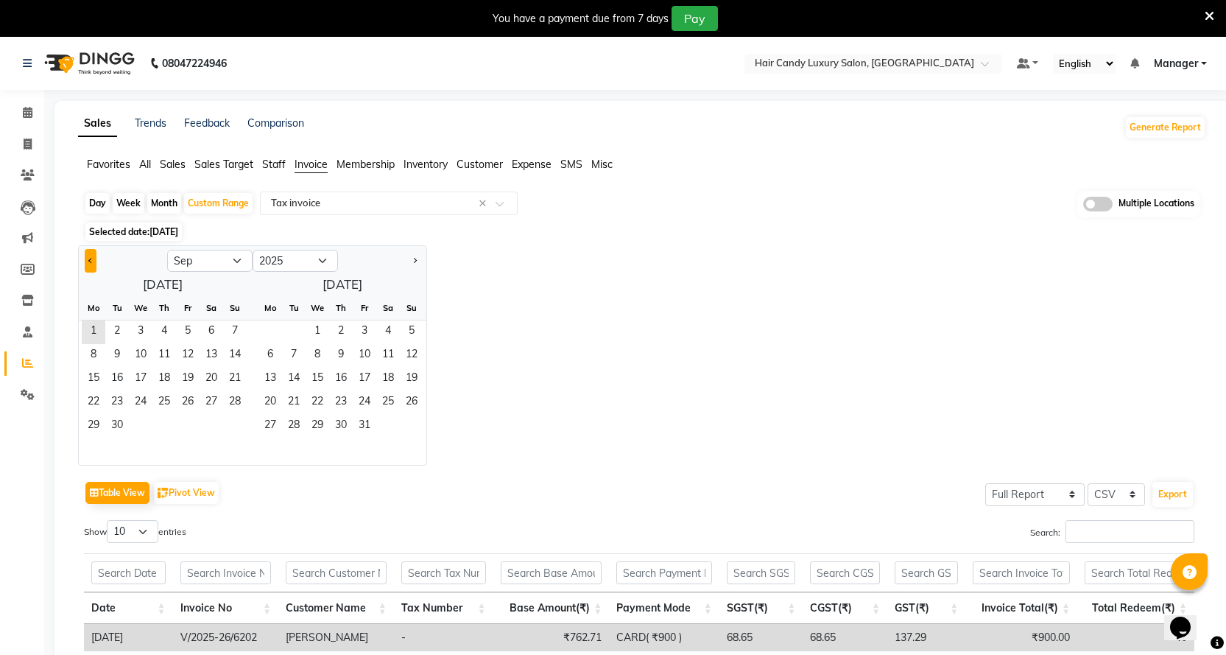
click at [90, 259] on span "Previous month" at bounding box center [90, 259] width 5 height 5
select select "8"
drag, startPoint x: 161, startPoint y: 427, endPoint x: 179, endPoint y: 426, distance: 17.7
click at [161, 426] on span "28" at bounding box center [164, 427] width 24 height 24
click at [234, 427] on span "31" at bounding box center [235, 427] width 24 height 24
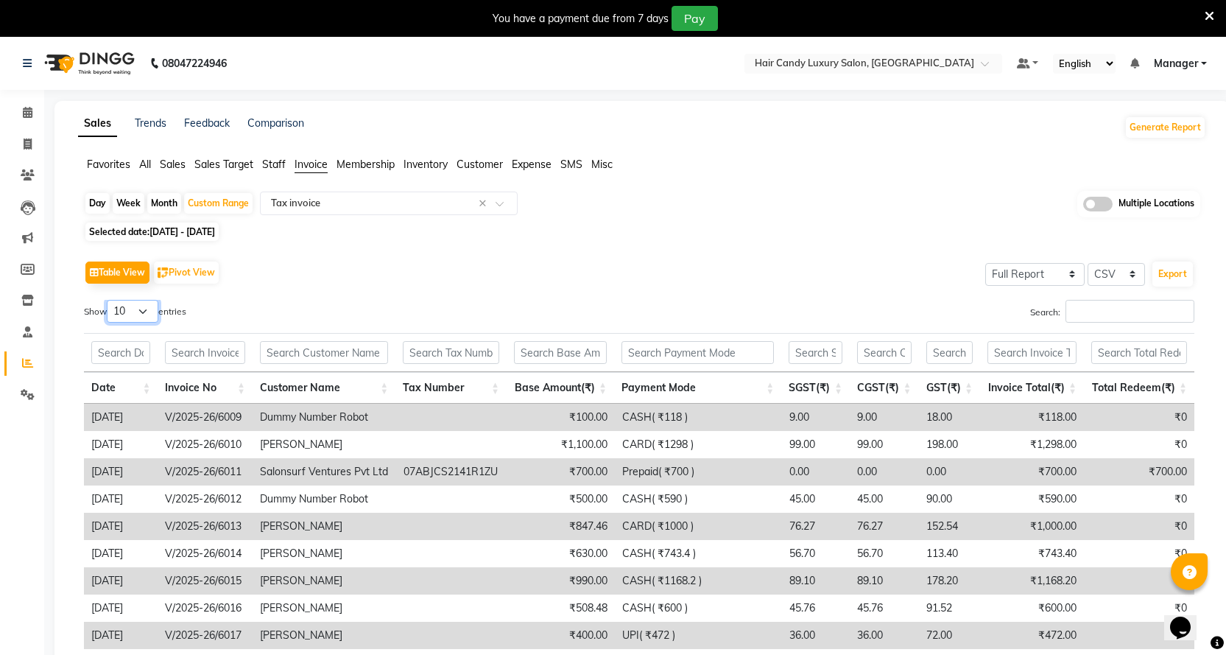
click at [144, 313] on select "10 25 50 100" at bounding box center [133, 311] width 52 height 23
select select "100"
click at [109, 300] on select "10 25 50 100" at bounding box center [133, 311] width 52 height 23
click at [1163, 273] on button "Export" at bounding box center [1172, 273] width 40 height 25
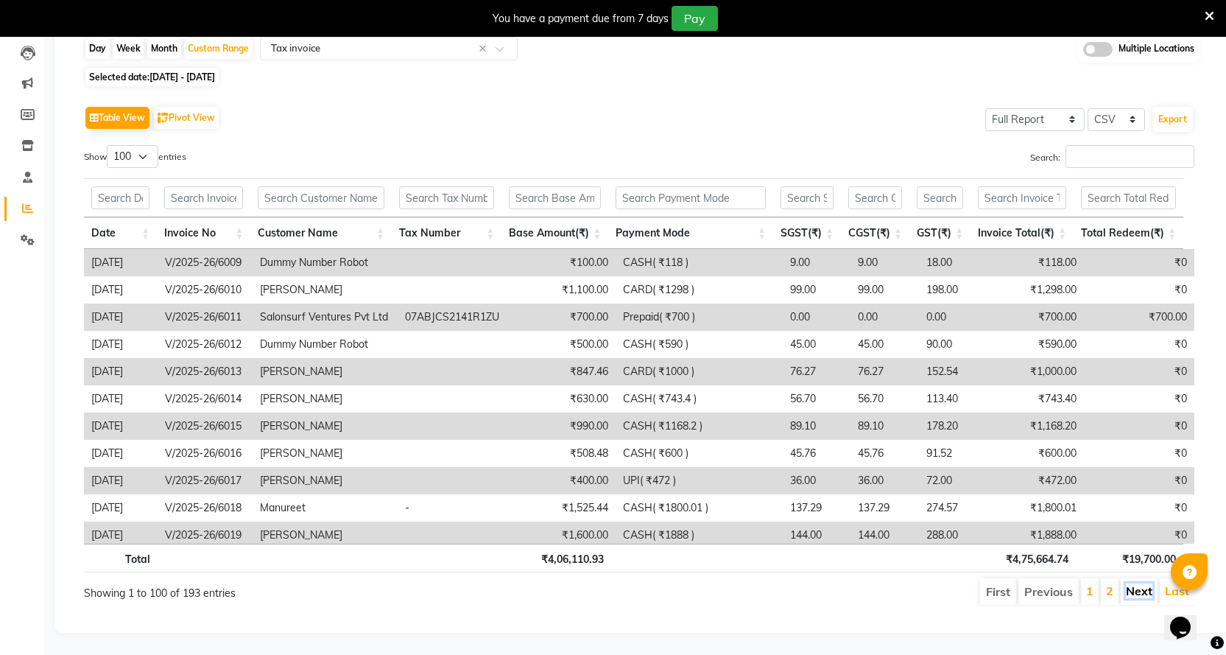
click at [1143, 583] on link "Next" at bounding box center [1139, 590] width 27 height 15
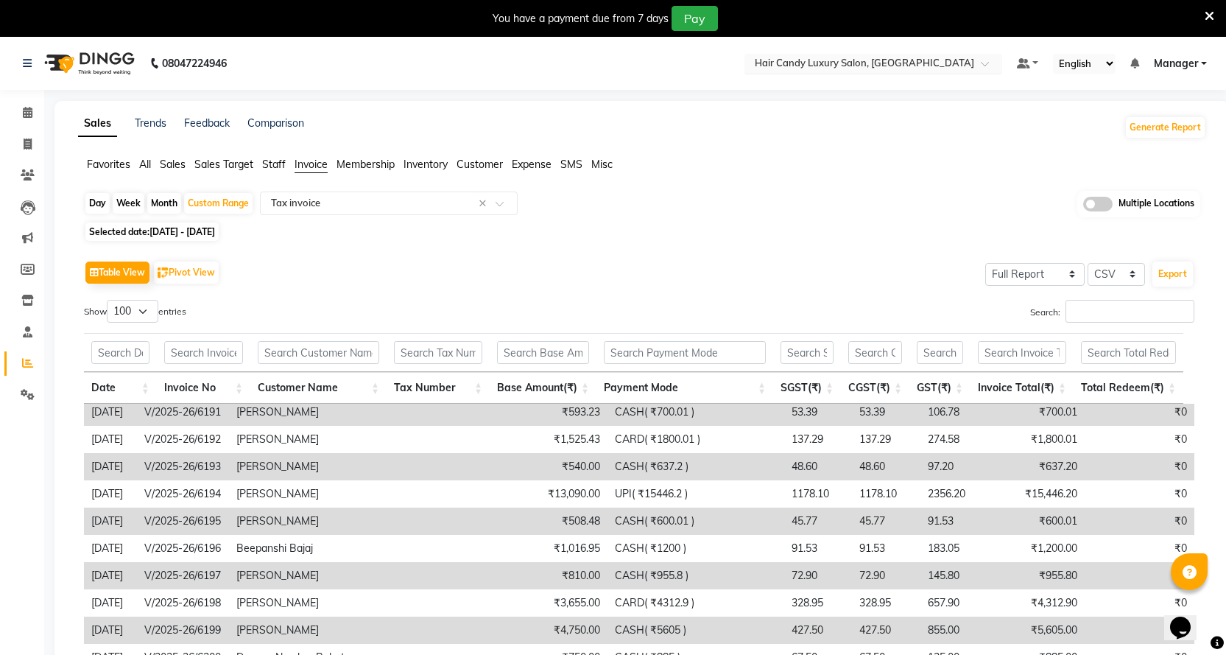
click at [875, 61] on input "text" at bounding box center [859, 64] width 214 height 15
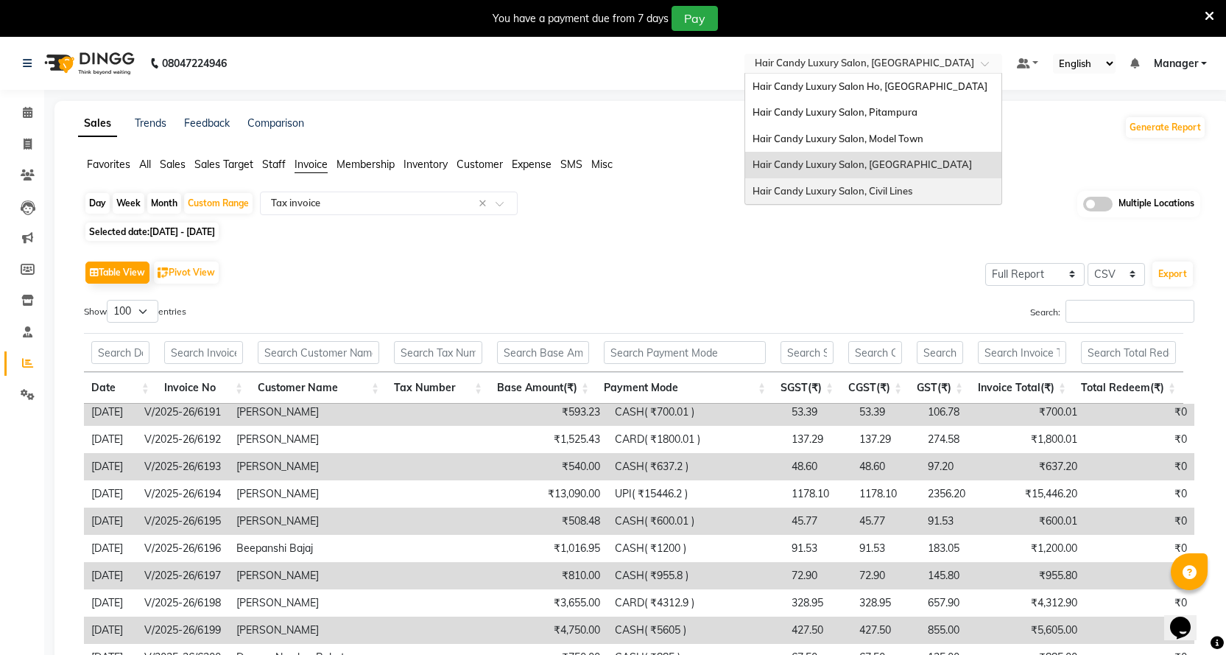
click at [869, 187] on span "Hair Candy Luxury Salon, Civil Lines" at bounding box center [833, 191] width 160 height 12
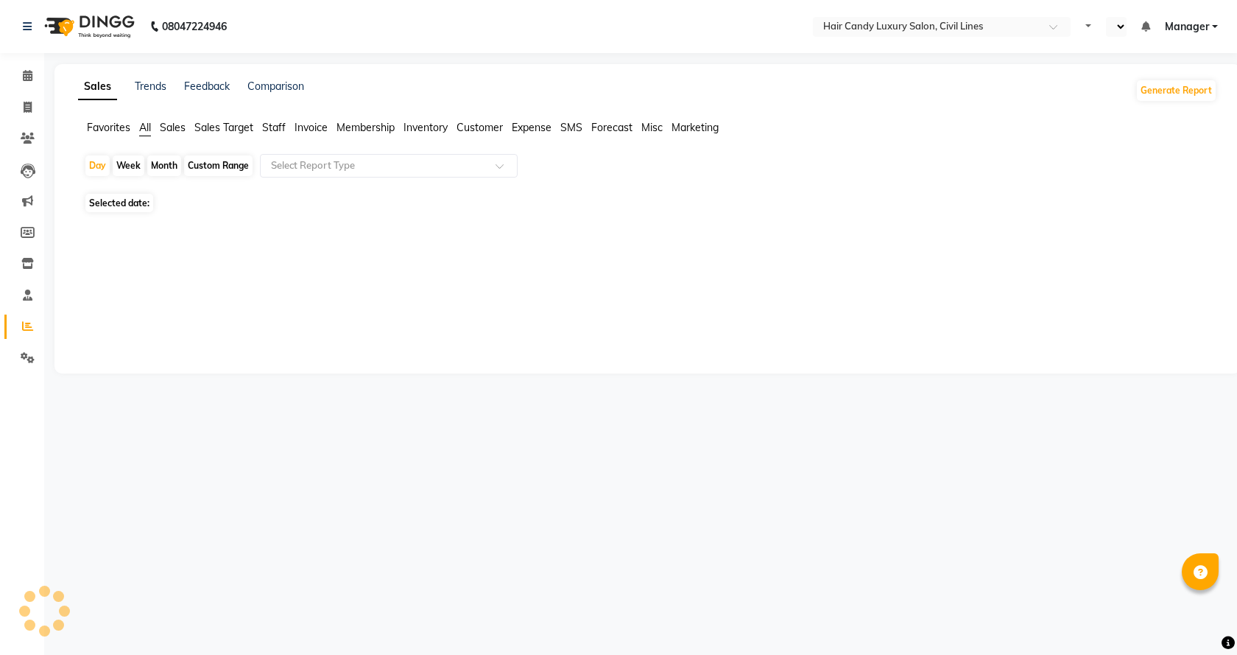
select select "en"
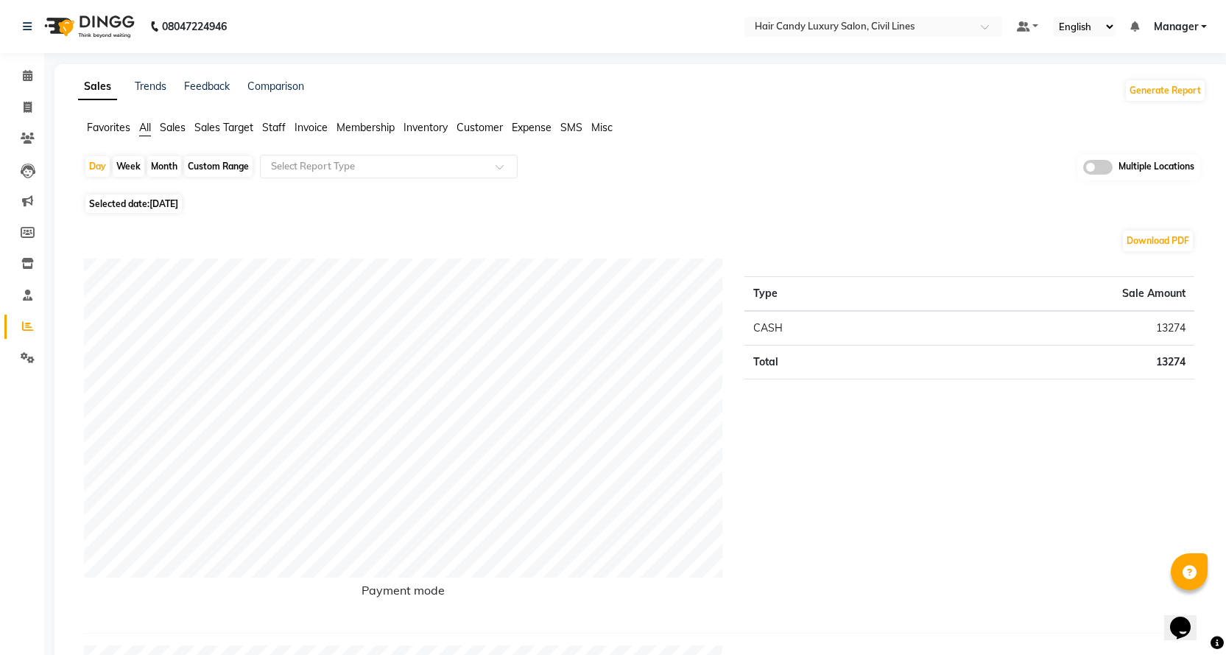
click at [316, 124] on span "Invoice" at bounding box center [311, 127] width 33 height 13
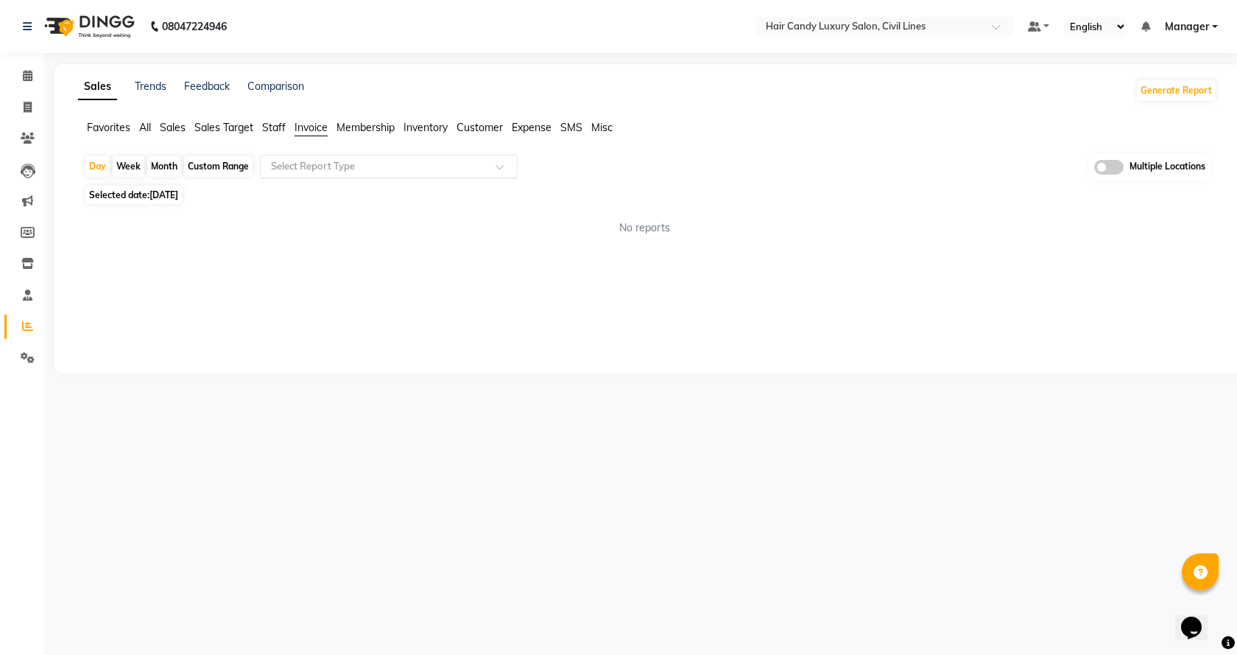
click at [324, 165] on input "text" at bounding box center [374, 166] width 212 height 15
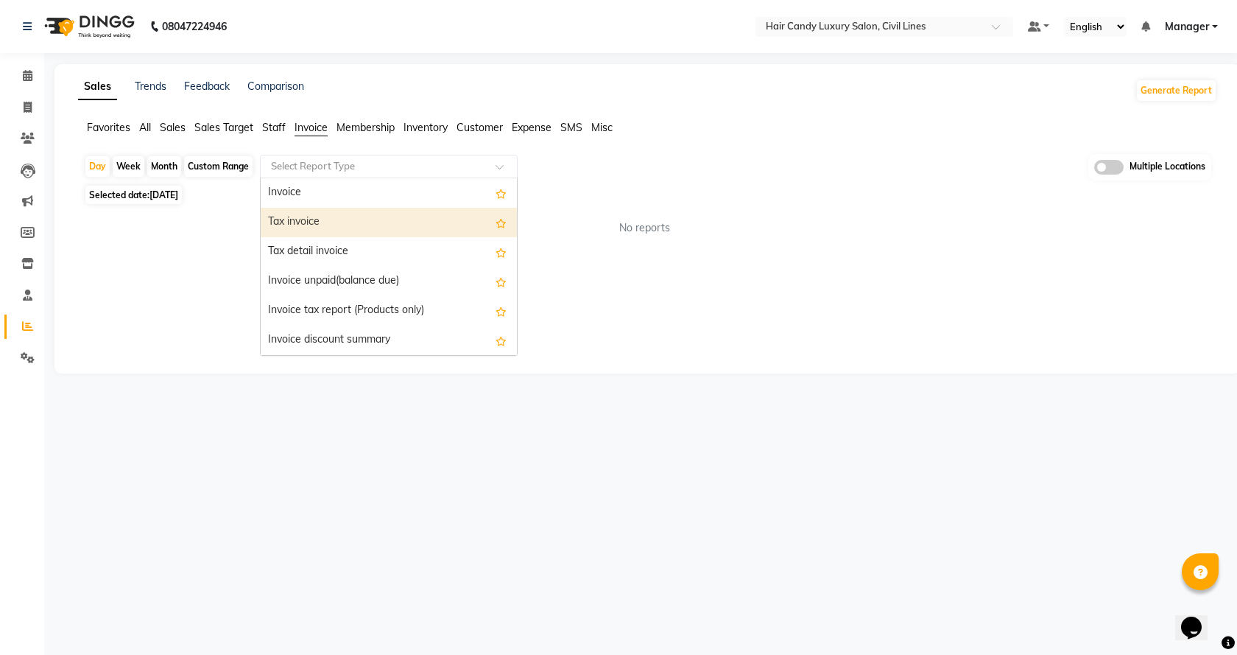
click at [323, 221] on div "Tax invoice" at bounding box center [389, 222] width 256 height 29
select select "filtered_report"
select select "csv"
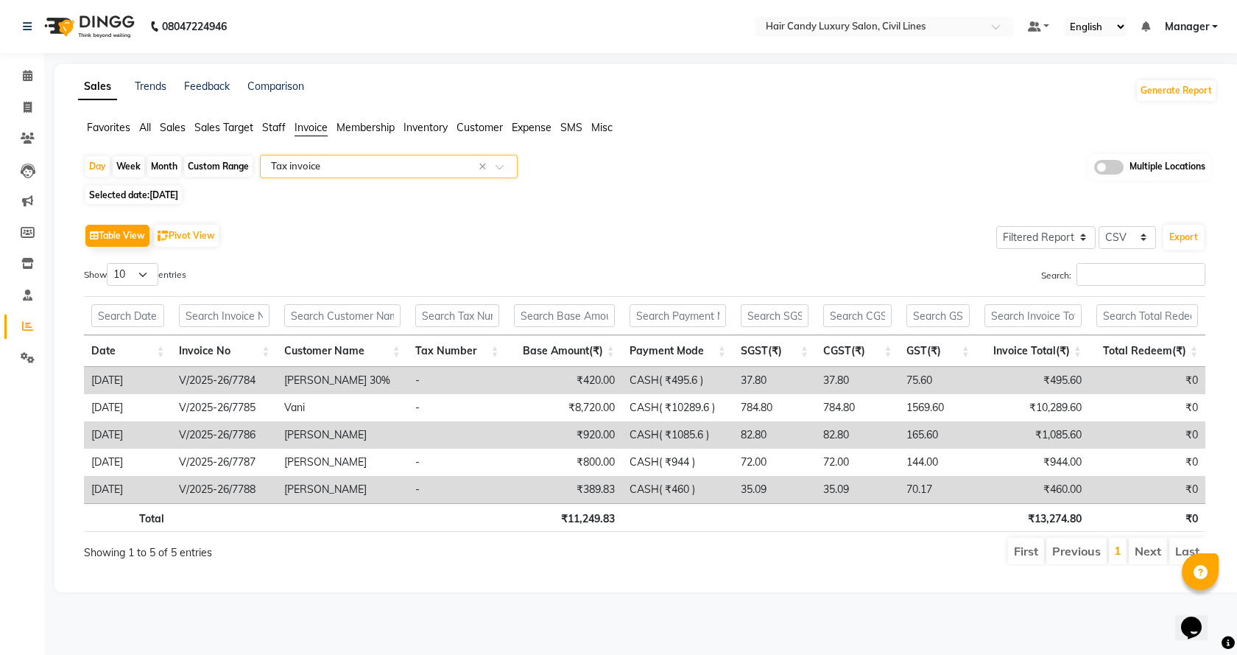
click at [204, 162] on div "Custom Range" at bounding box center [218, 166] width 68 height 21
select select "9"
select select "2025"
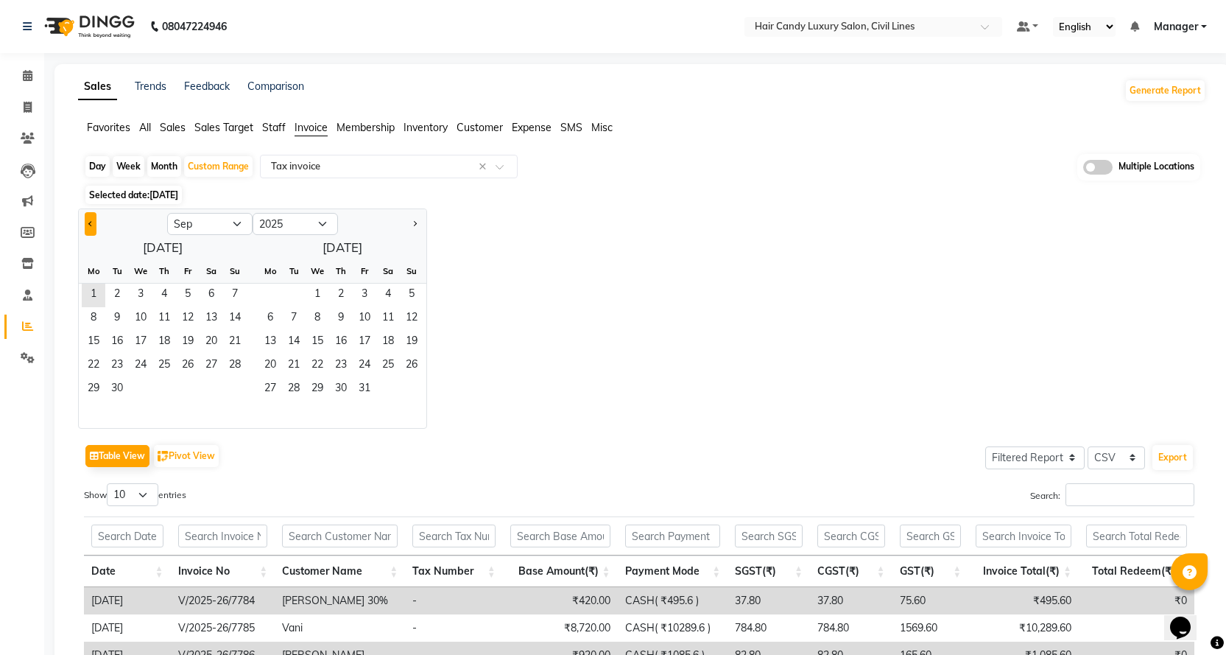
click at [88, 222] on button "Previous month" at bounding box center [91, 224] width 12 height 24
select select "8"
click at [163, 384] on span "28" at bounding box center [164, 390] width 24 height 24
click at [235, 387] on span "31" at bounding box center [235, 390] width 24 height 24
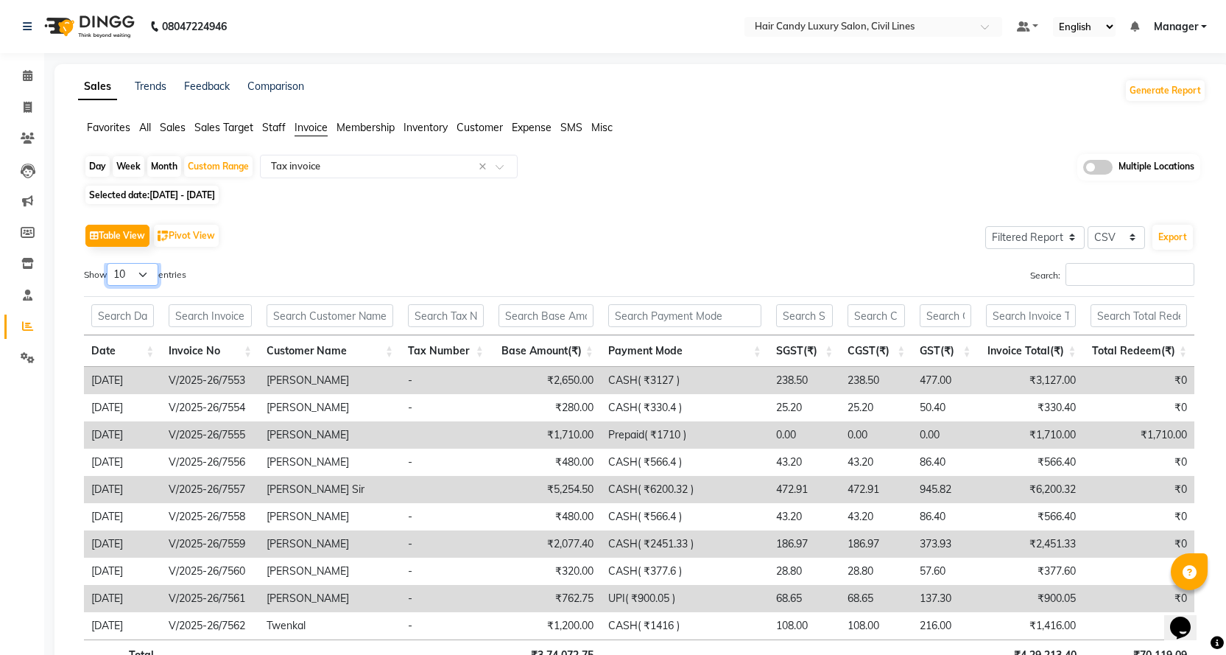
click at [144, 272] on select "10 25 50 100" at bounding box center [133, 274] width 52 height 23
select select "100"
click at [109, 263] on select "10 25 50 100" at bounding box center [133, 274] width 52 height 23
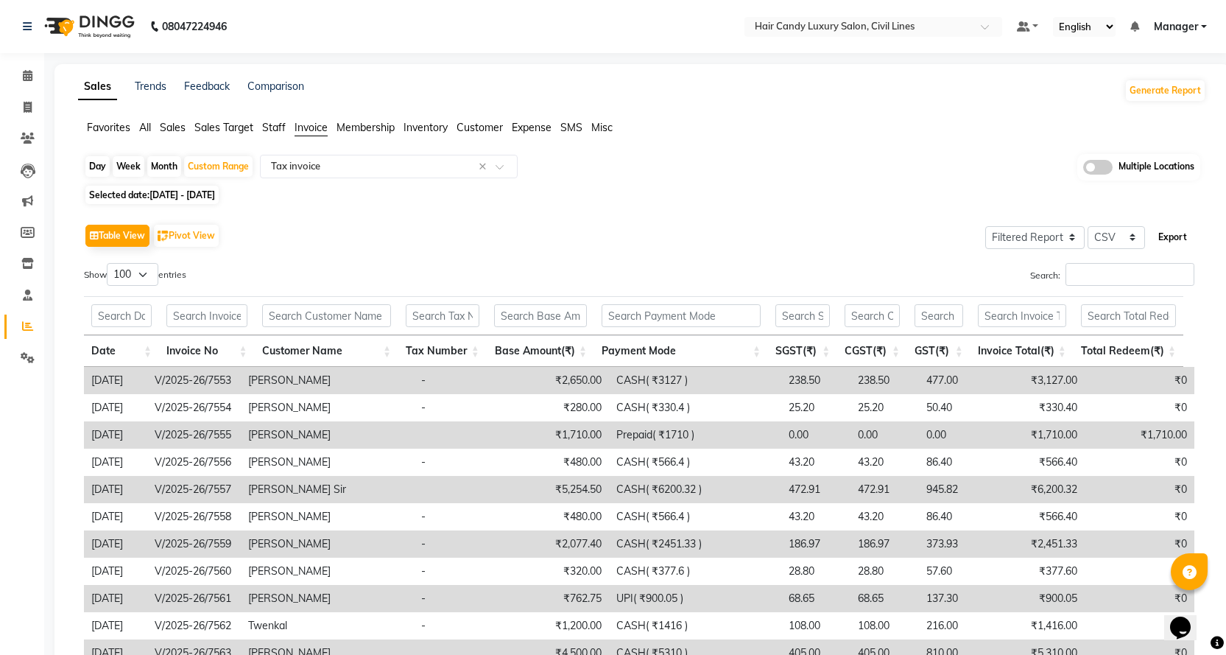
click at [1169, 236] on button "Export" at bounding box center [1172, 237] width 40 height 25
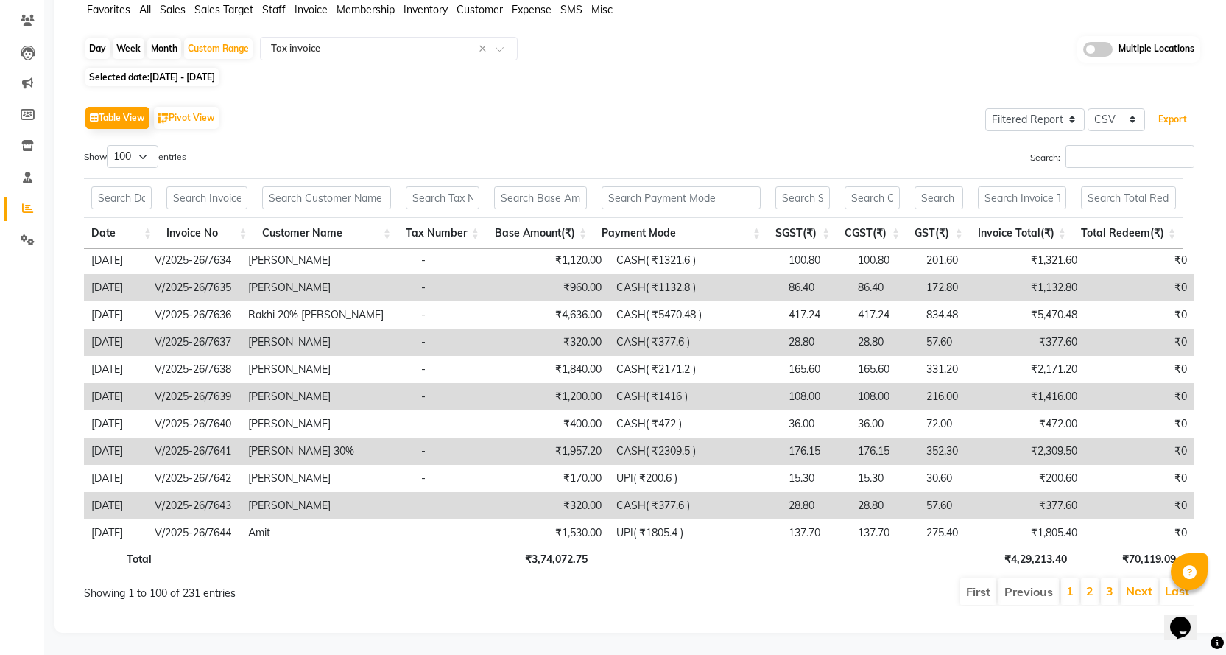
scroll to position [2430, 0]
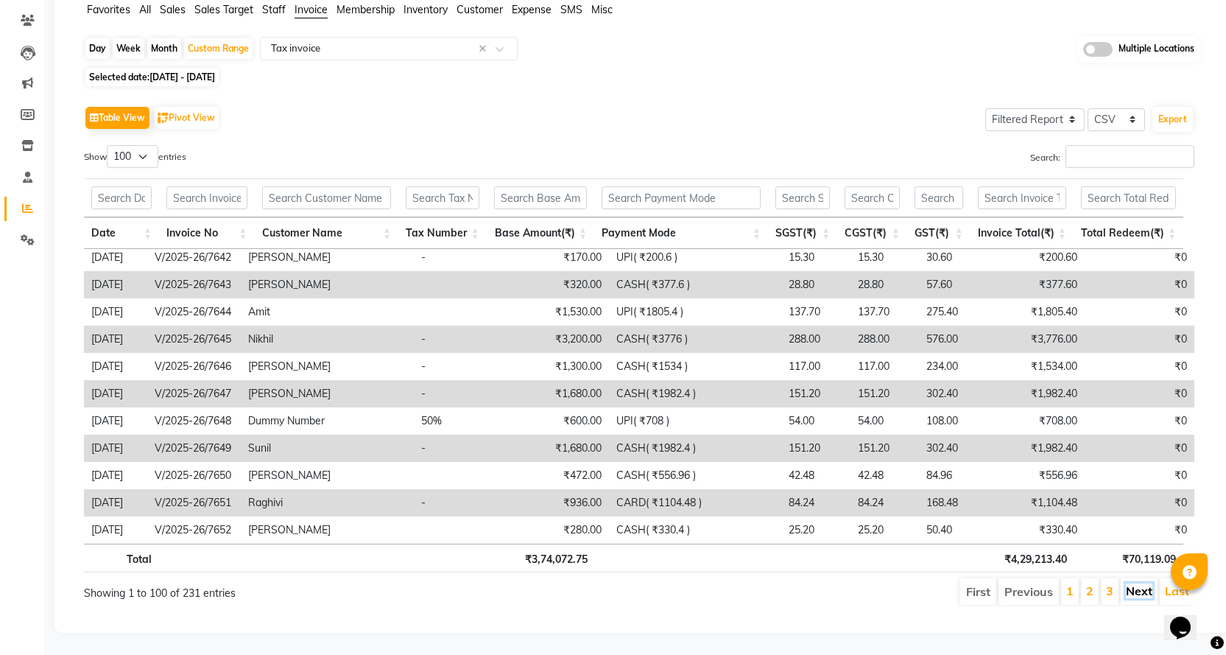
click at [1137, 583] on link "Next" at bounding box center [1139, 590] width 27 height 15
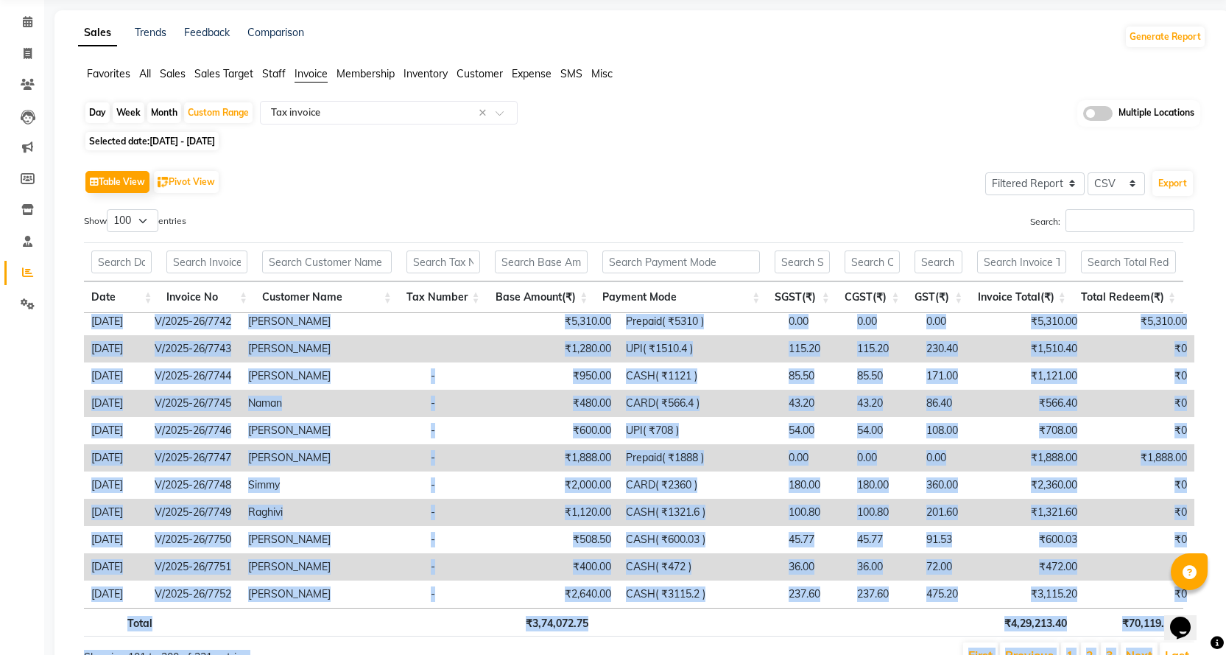
scroll to position [127, 0]
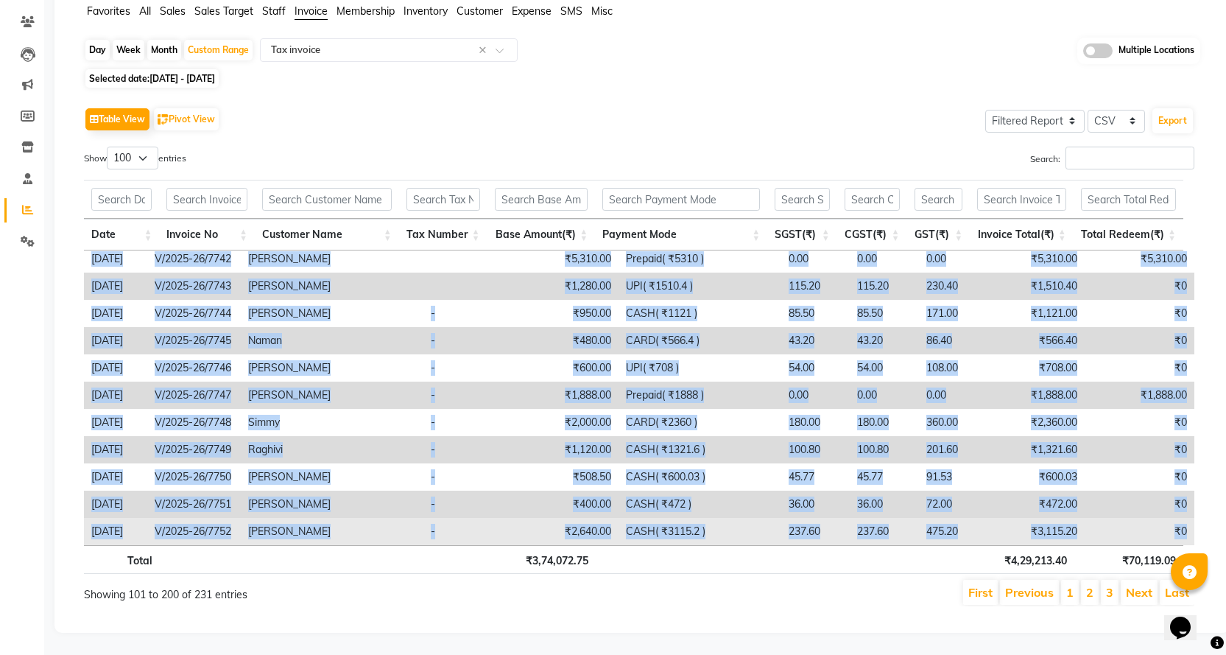
drag, startPoint x: 88, startPoint y: 328, endPoint x: 1175, endPoint y: 523, distance: 1104.8
copy tbody "6716-92-46 L/2601-31/1558 Ipsumdo - ₹163.85 Sitamet( ₹494 ) 9.56 0.32 1.51 ₹703…"
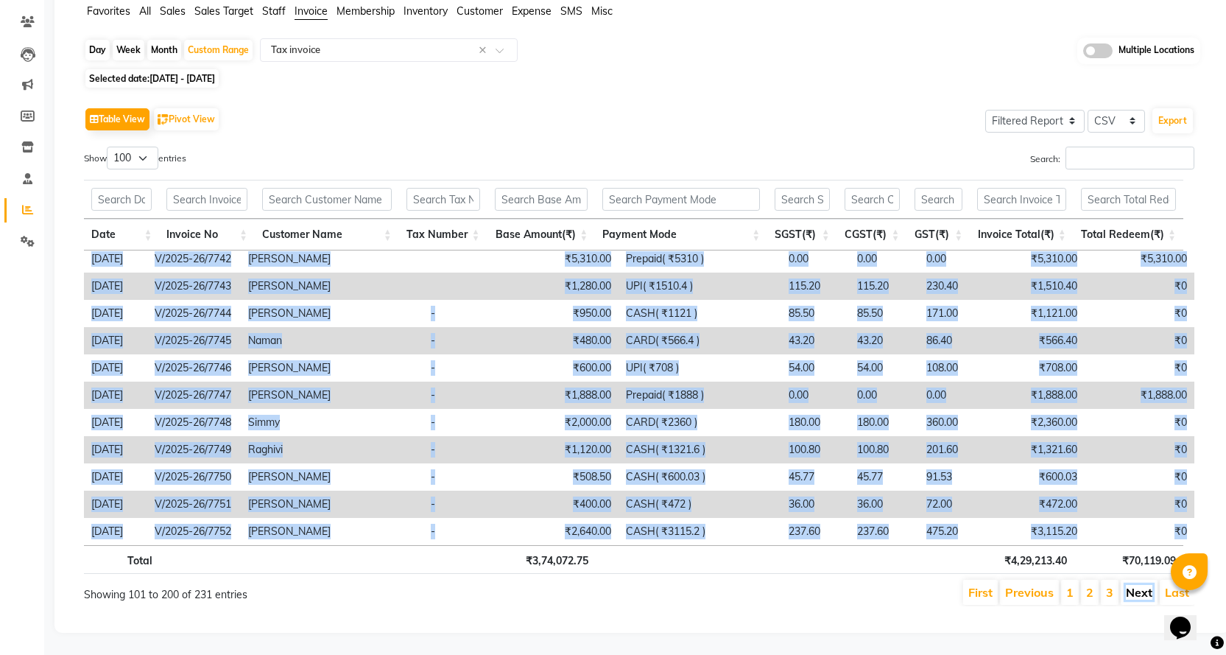
click at [1141, 585] on link "Next" at bounding box center [1139, 592] width 27 height 15
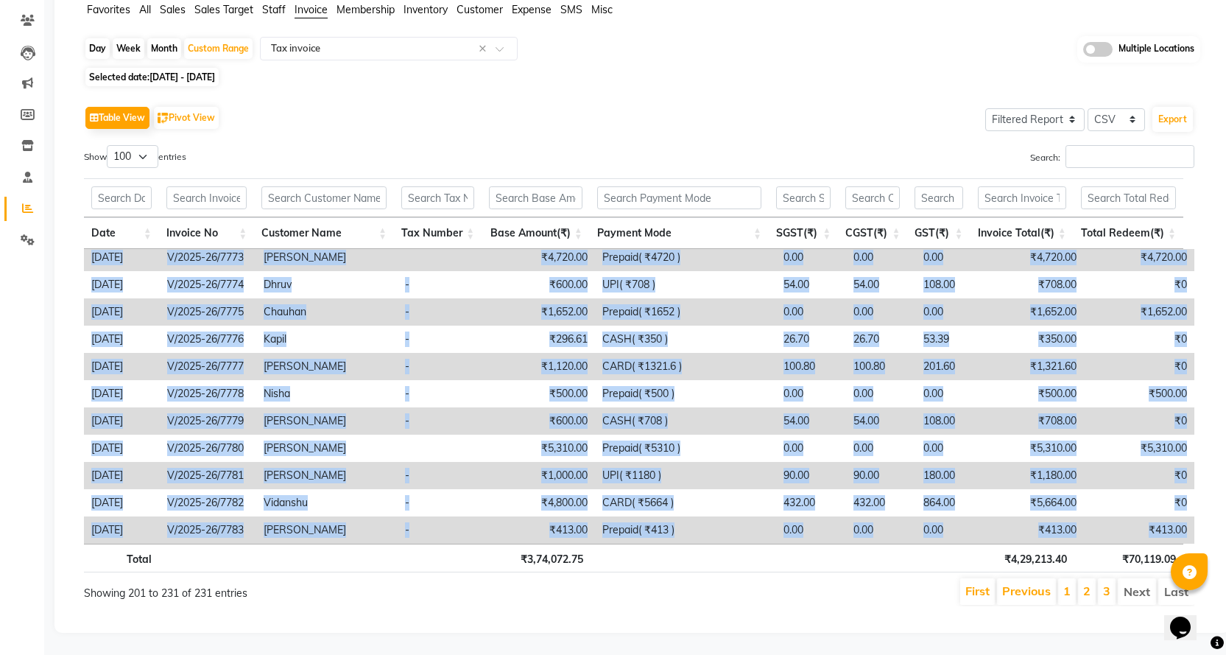
scroll to position [0, 11]
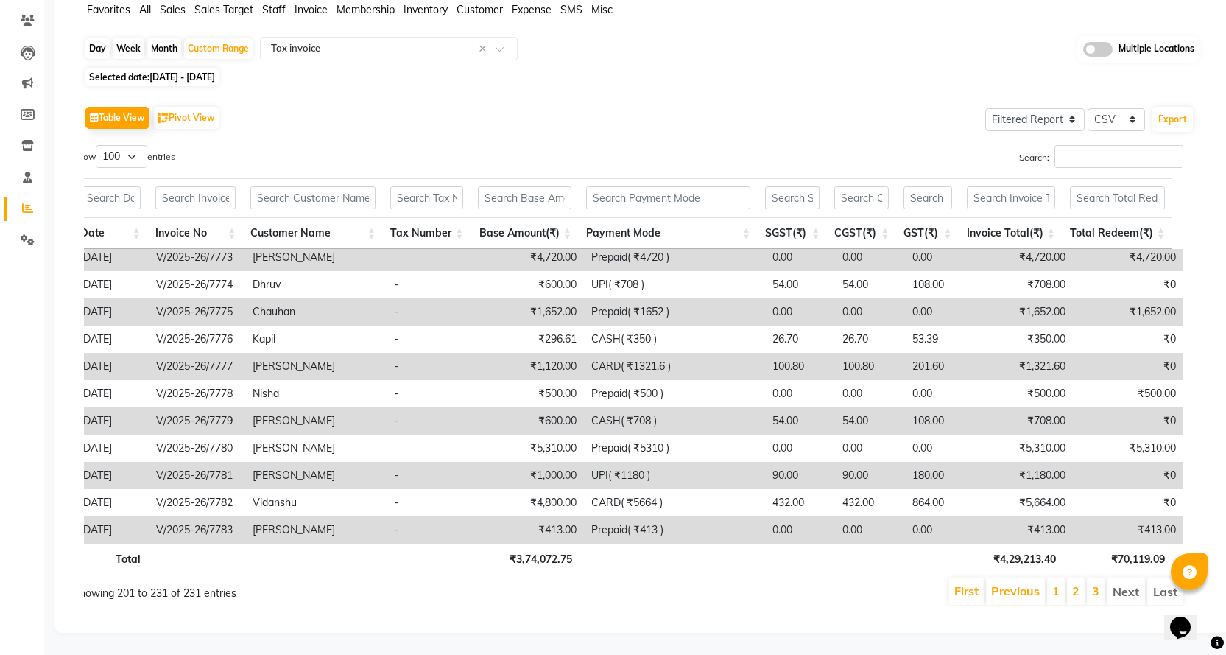
drag, startPoint x: 93, startPoint y: 251, endPoint x: 1197, endPoint y: 515, distance: 1134.8
click at [1197, 515] on div "Table View Pivot View Select Full Report Filtered Report Select CSV PDF Export …" at bounding box center [639, 354] width 1134 height 527
copy table "Date Invoice No Customer Name Tax Number Base Amount(₹) Payment Mode SGST(₹) CG…"
click at [754, 119] on div "Table View Pivot View Select Full Report Filtered Report Select CSV PDF Export" at bounding box center [639, 117] width 1110 height 31
